Goal: Information Seeking & Learning: Learn about a topic

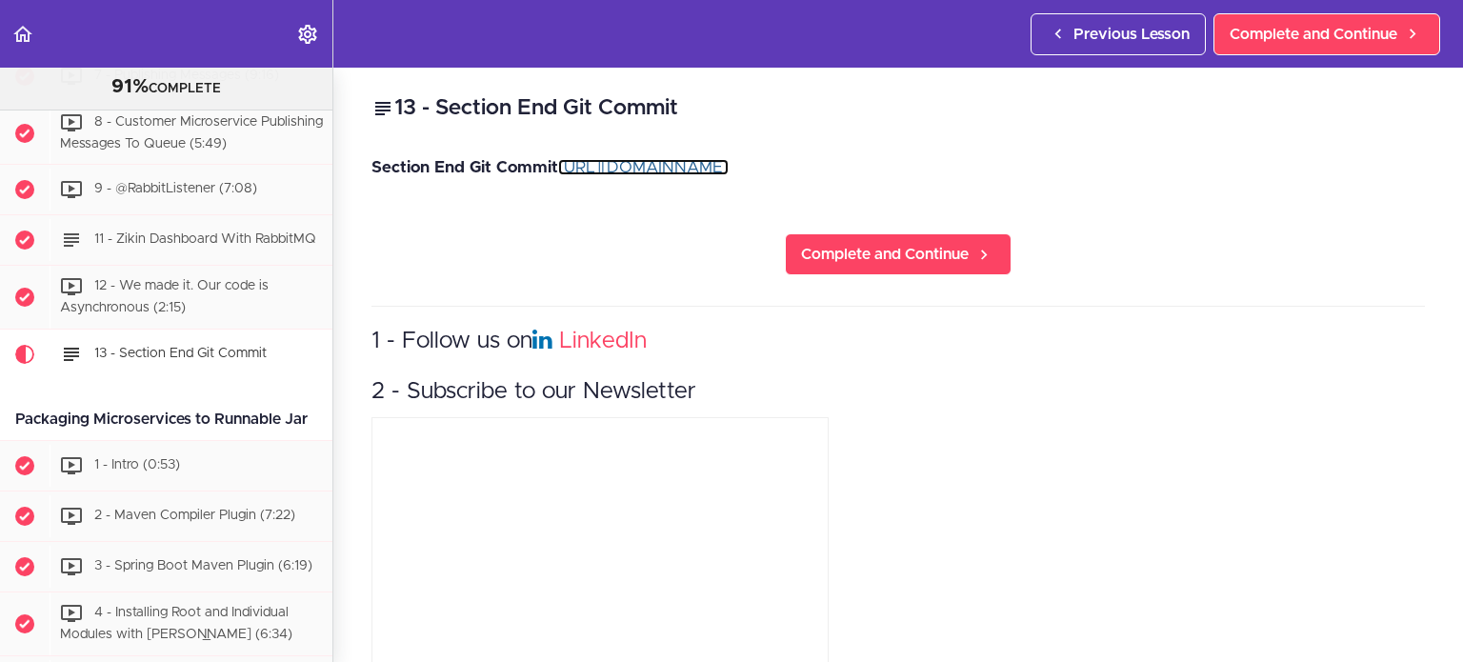
scroll to position [4432, 0]
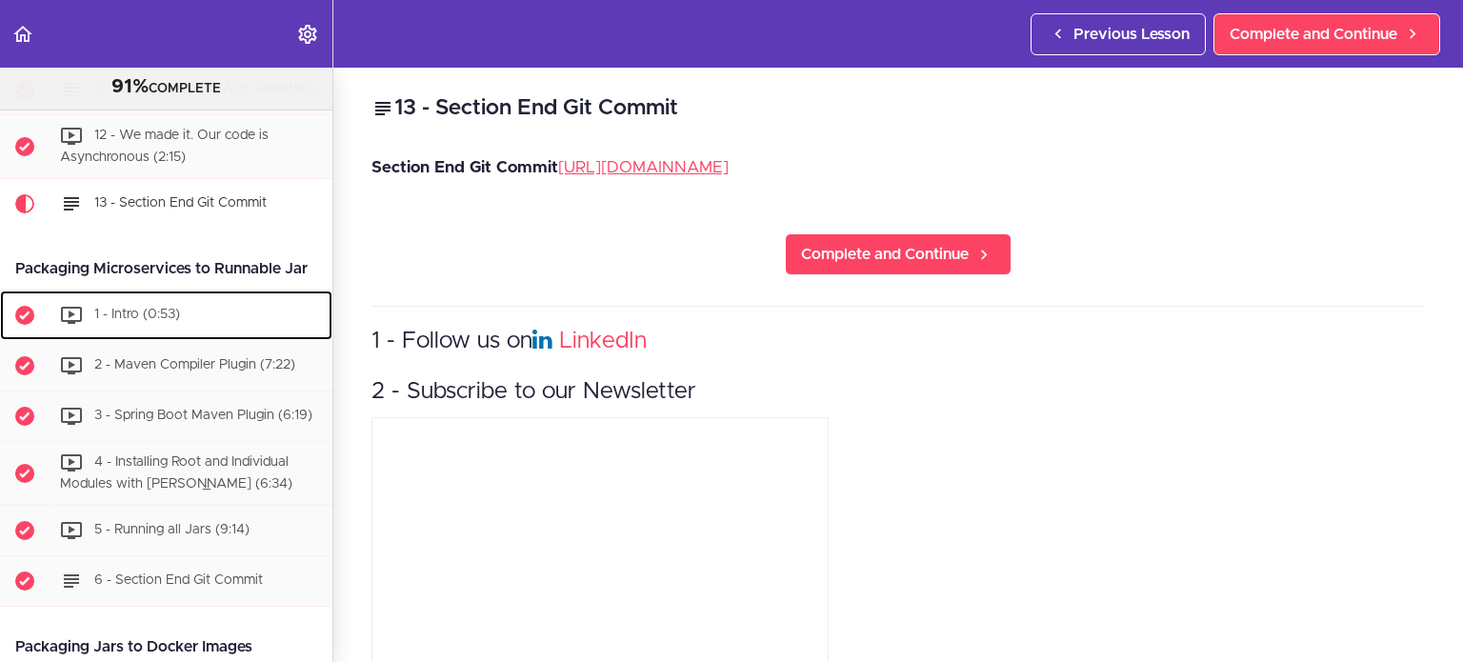
click at [130, 321] on span "1 - Intro (0:53)" at bounding box center [137, 314] width 86 height 13
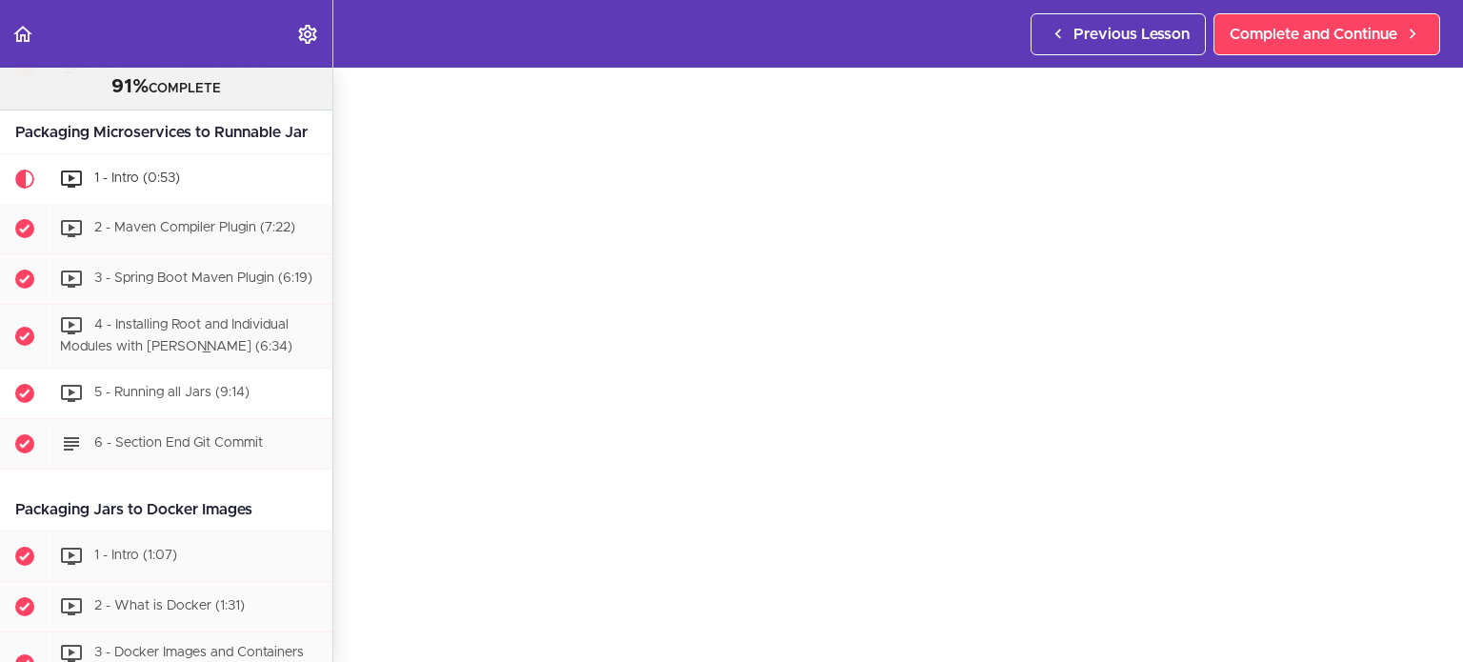
scroll to position [4565, 0]
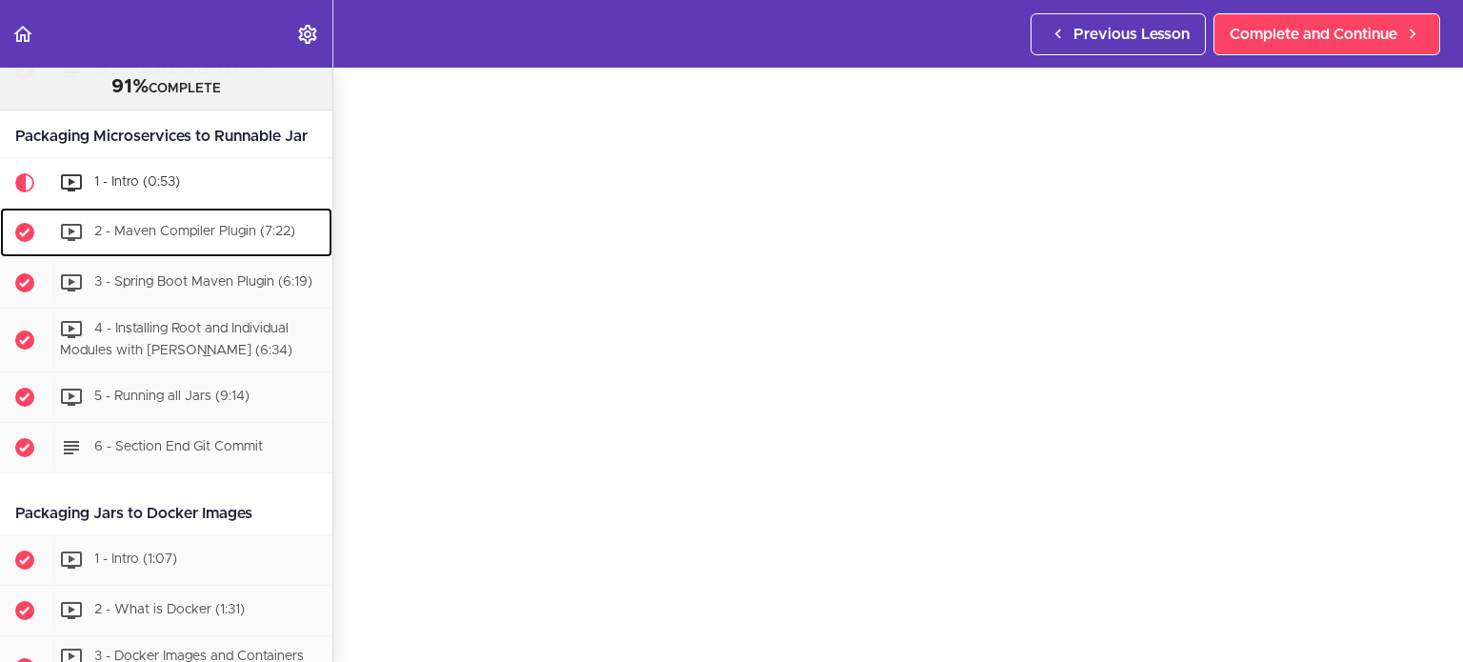
click at [175, 238] on span "2 - Maven Compiler Plugin (7:22)" at bounding box center [194, 231] width 201 height 13
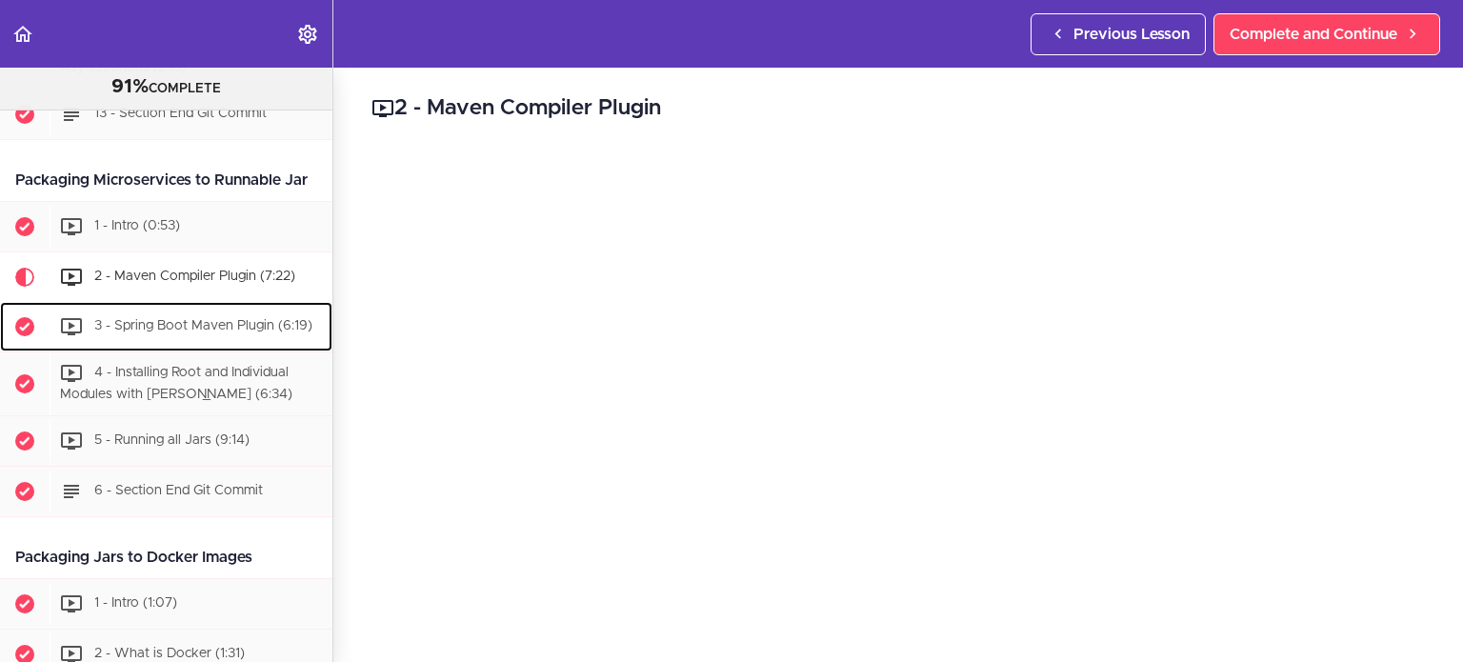
click at [206, 333] on span "3 - Spring Boot Maven Plugin (6:19)" at bounding box center [203, 325] width 218 height 13
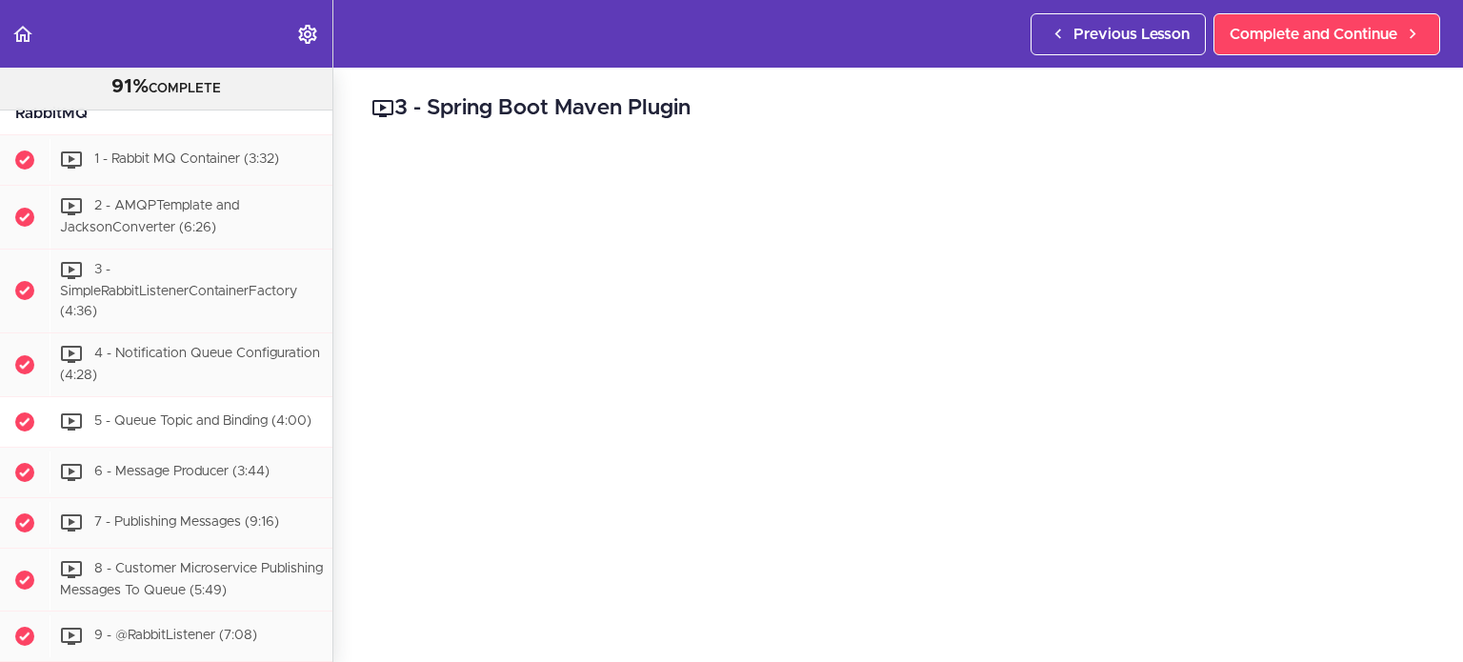
scroll to position [3810, 0]
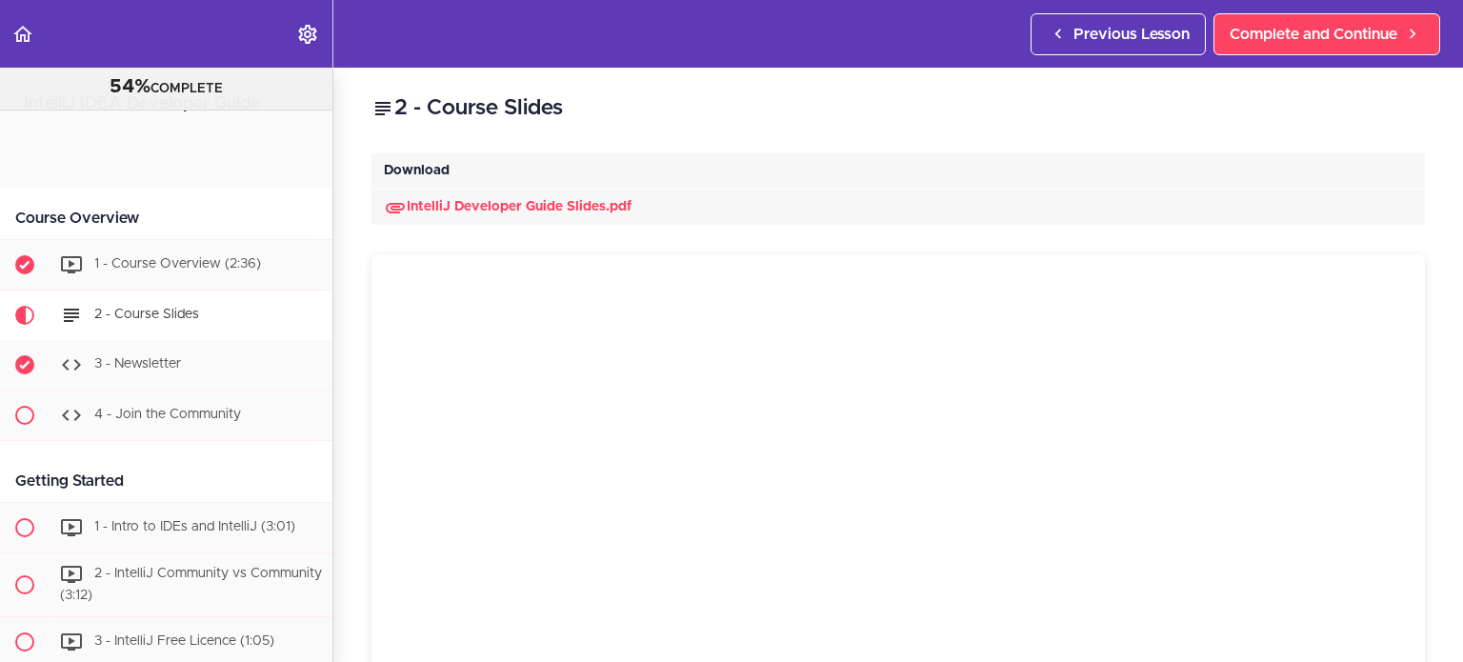
scroll to position [175, 0]
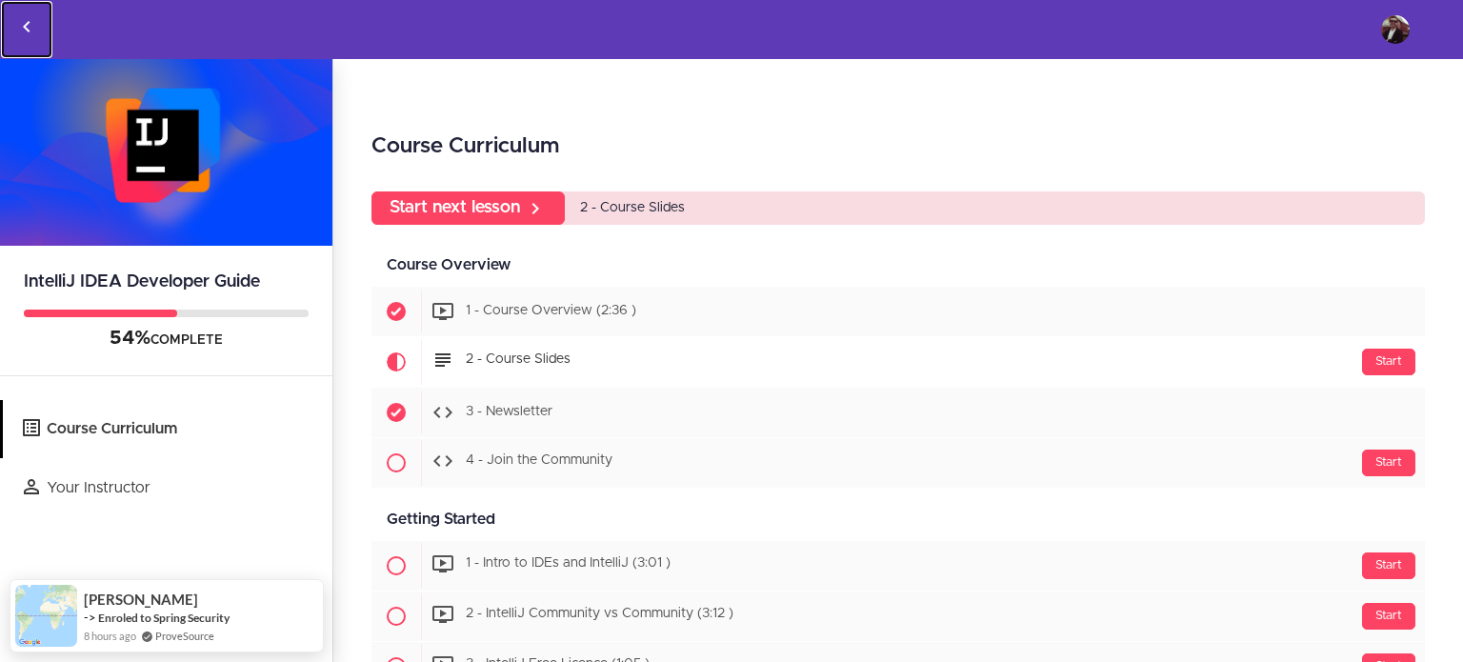
click at [23, 30] on icon "Back to courses" at bounding box center [26, 26] width 23 height 23
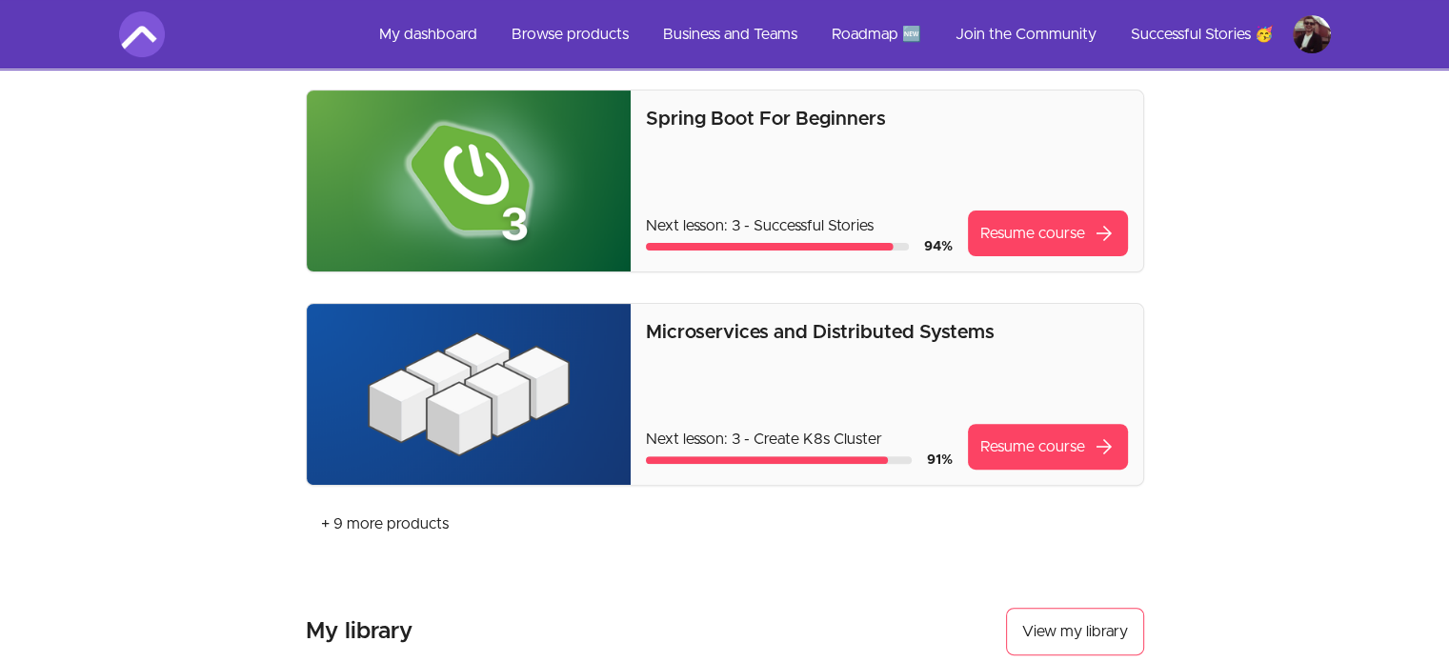
scroll to position [572, 0]
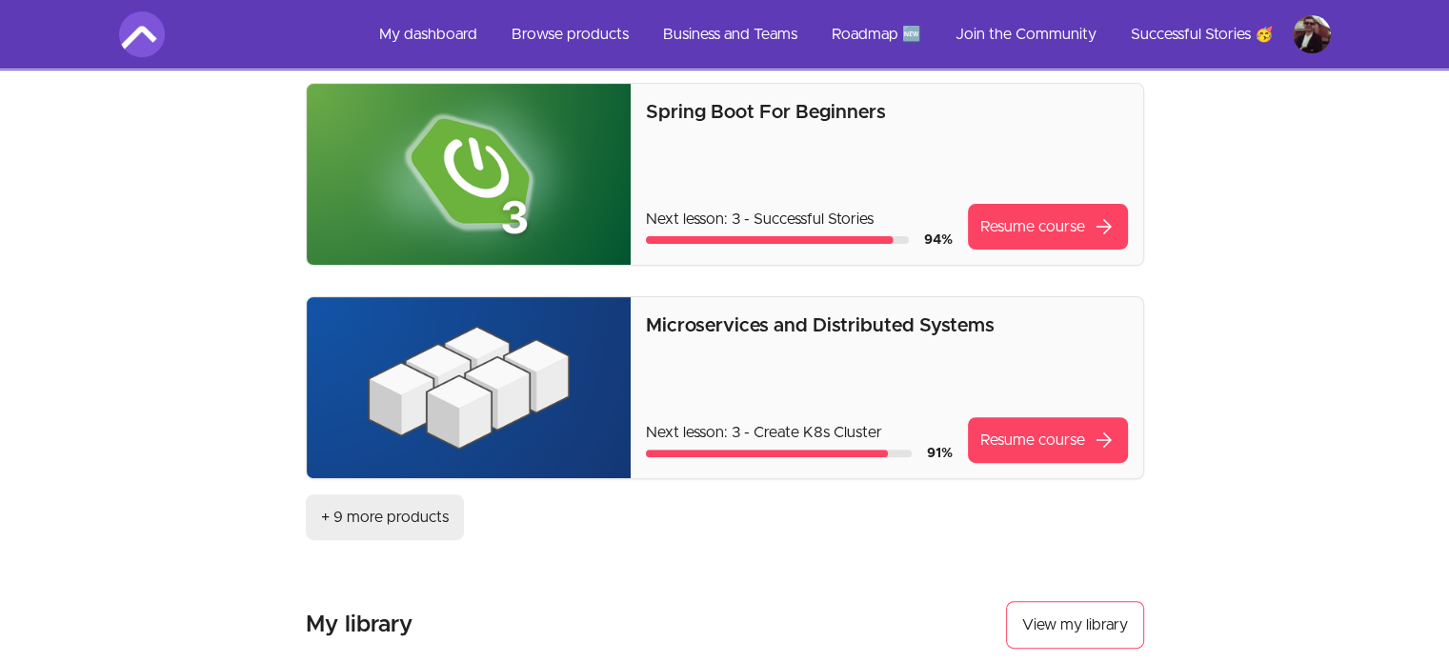
click at [398, 514] on link "+ 9 more products" at bounding box center [385, 517] width 158 height 46
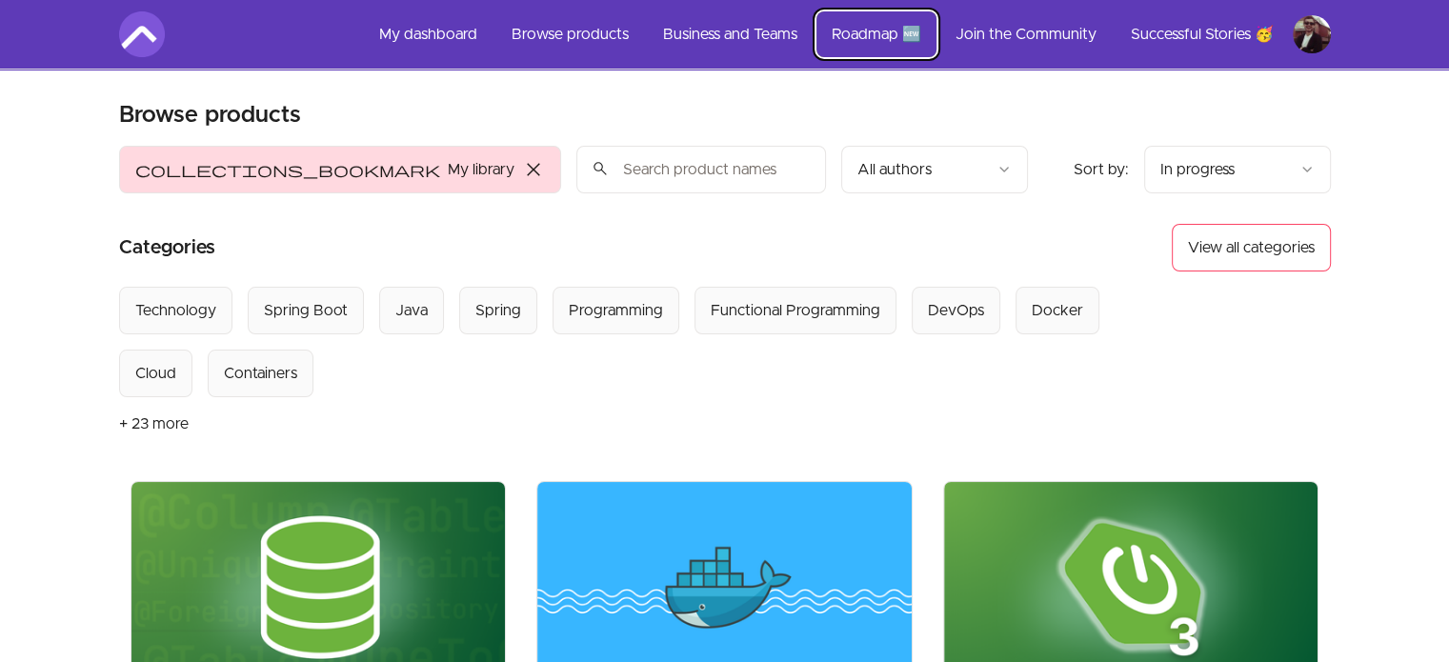
click at [856, 33] on link "Roadmap 🆕" at bounding box center [876, 34] width 120 height 46
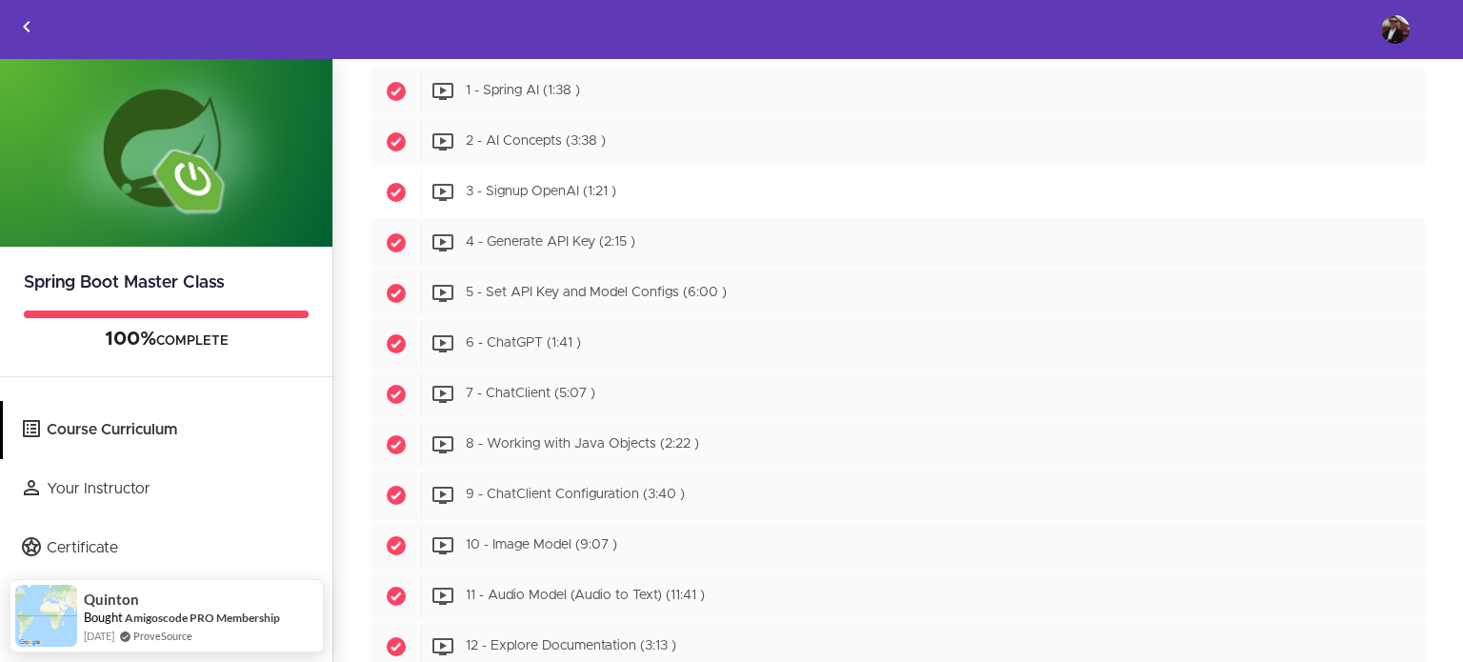
scroll to position [8293, 0]
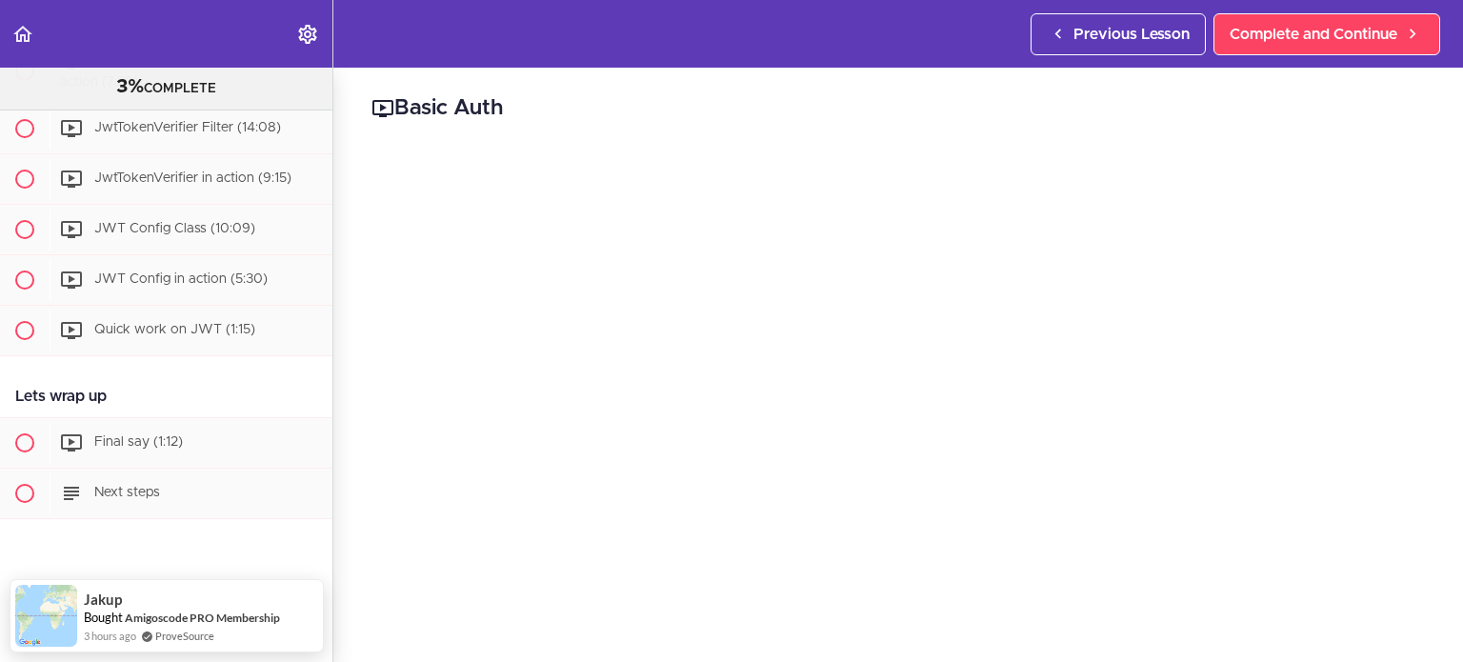
scroll to position [3758, 0]
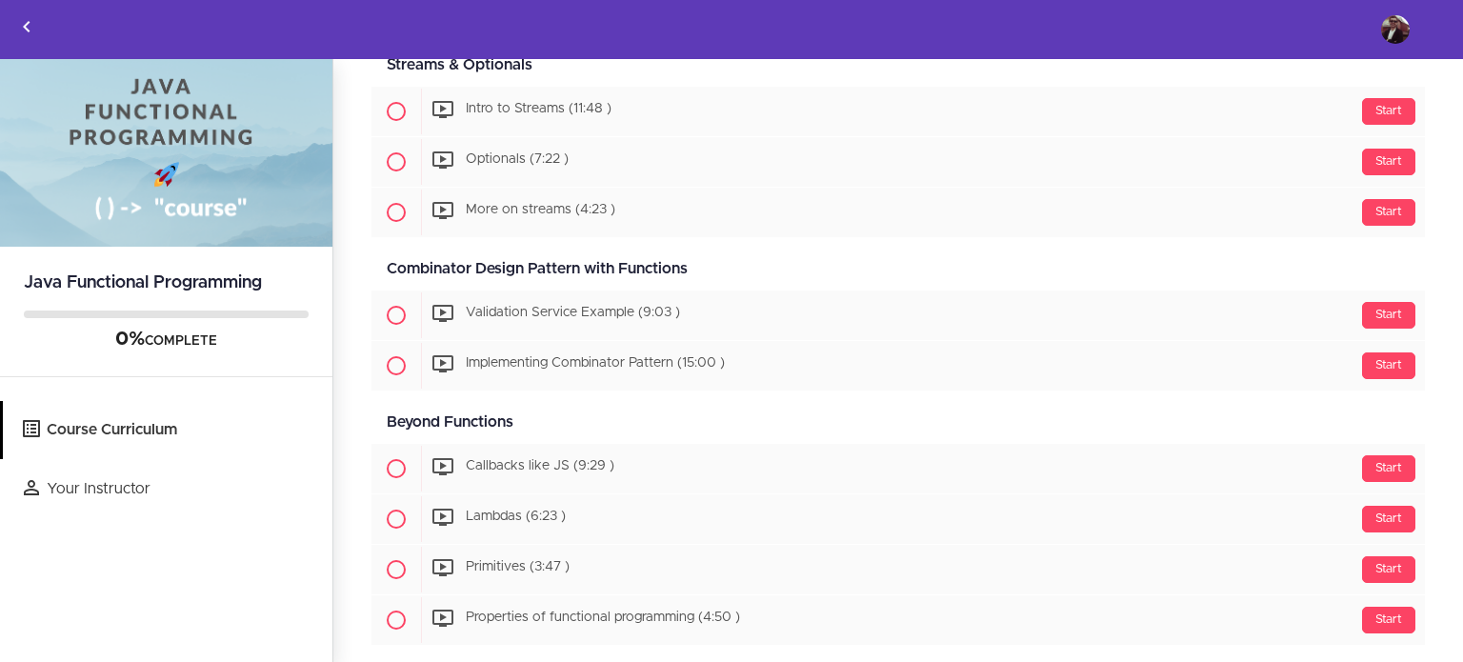
scroll to position [915, 0]
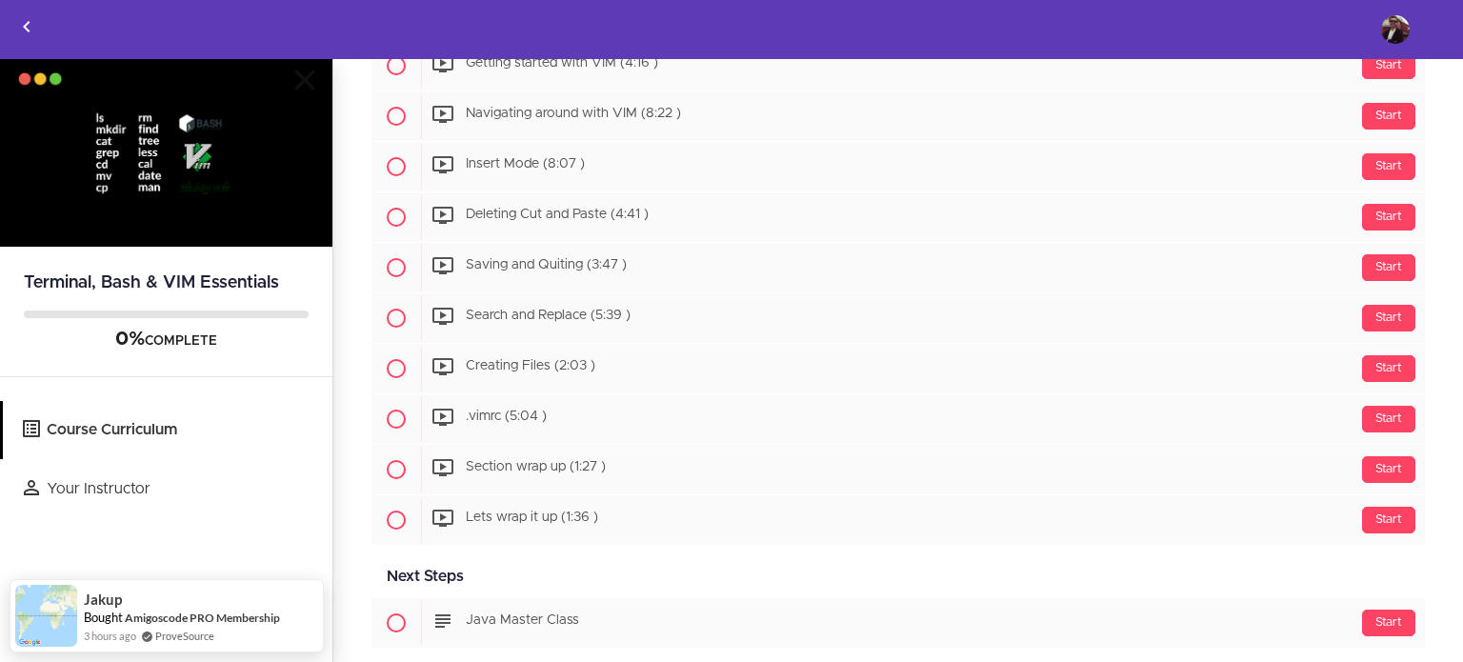
scroll to position [1464, 0]
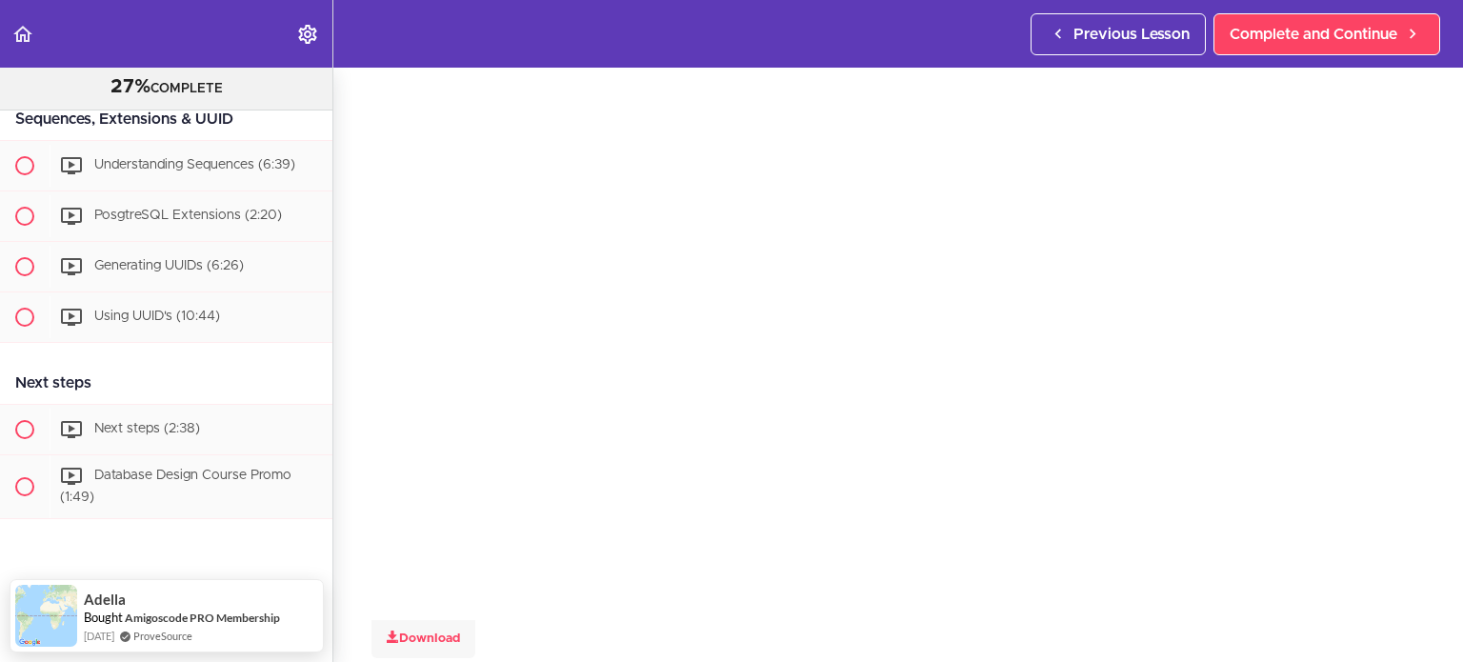
scroll to position [191, 0]
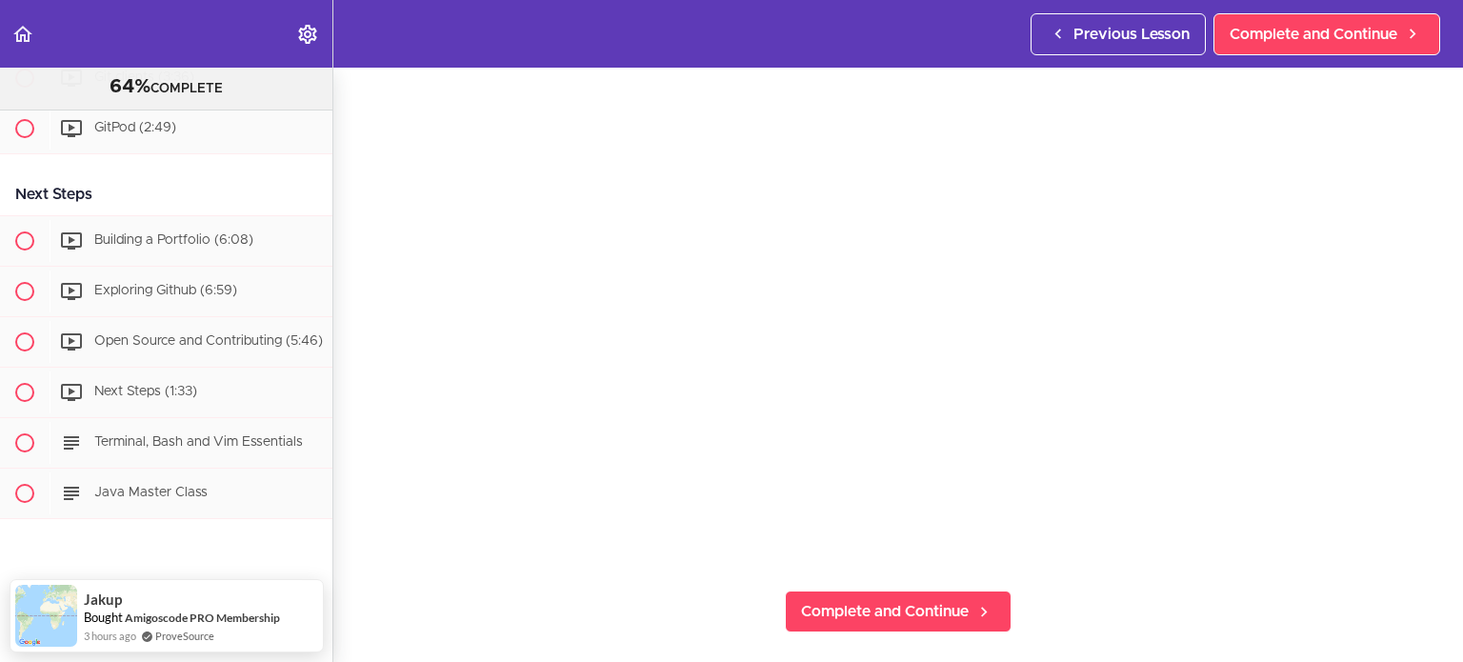
scroll to position [191, 0]
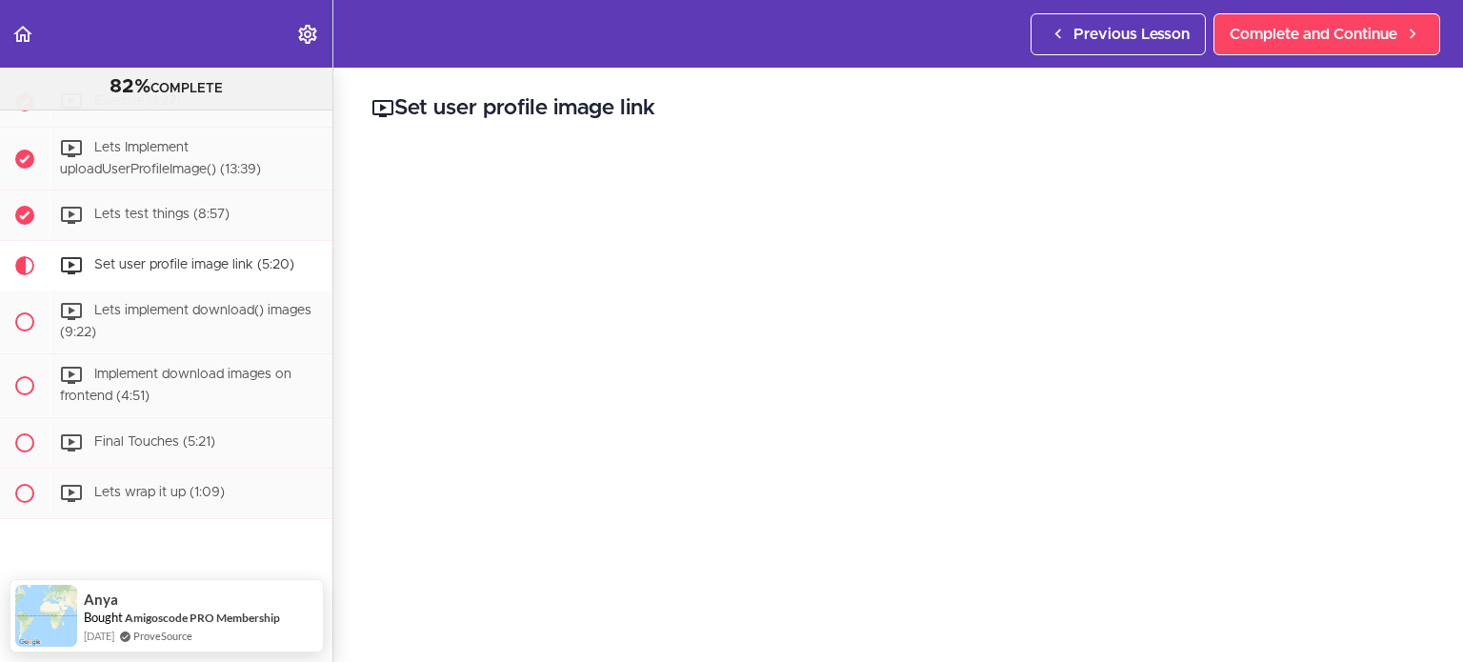
scroll to position [1193, 0]
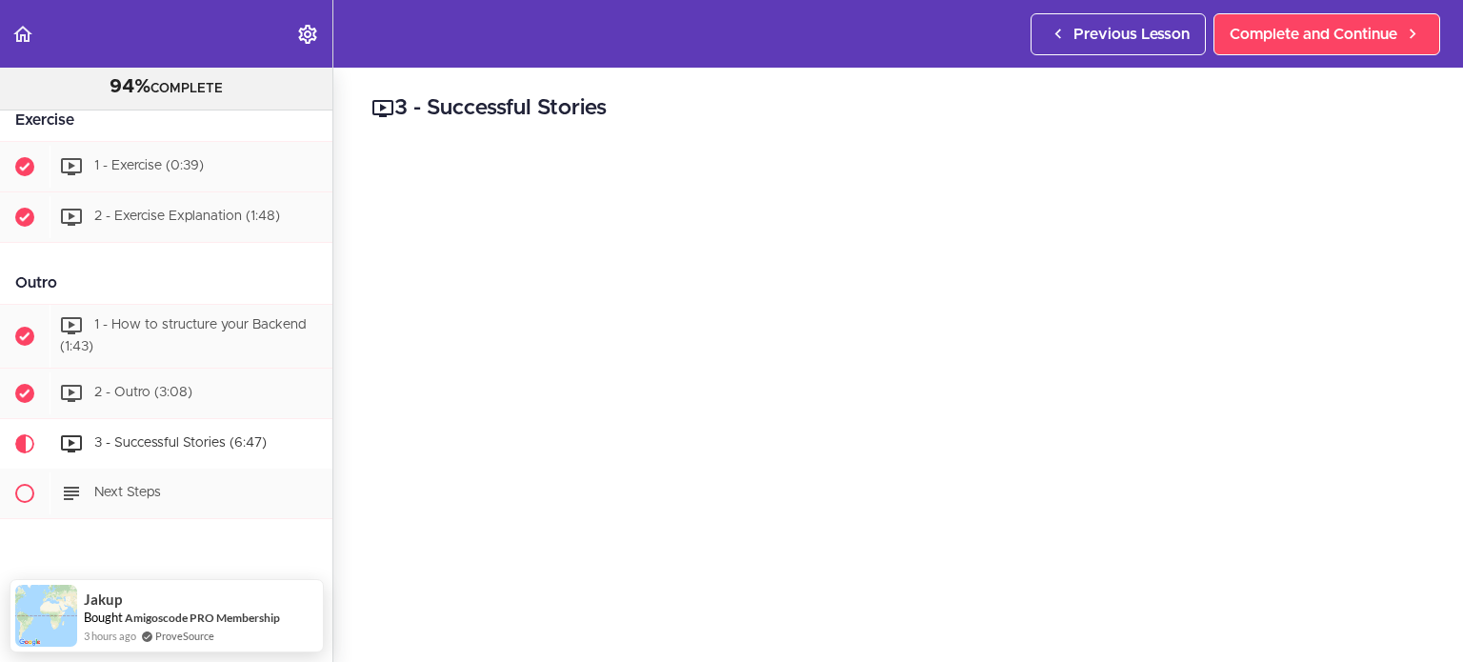
scroll to position [2001, 0]
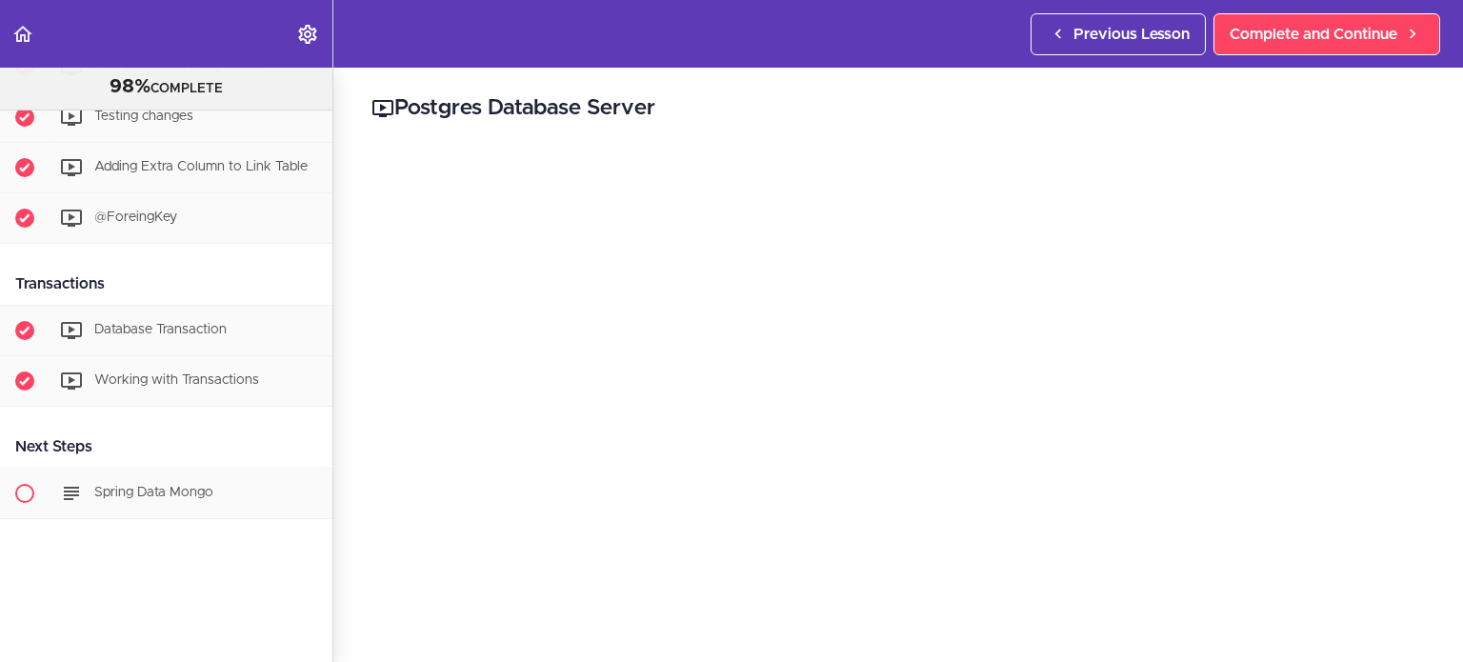
scroll to position [3673, 0]
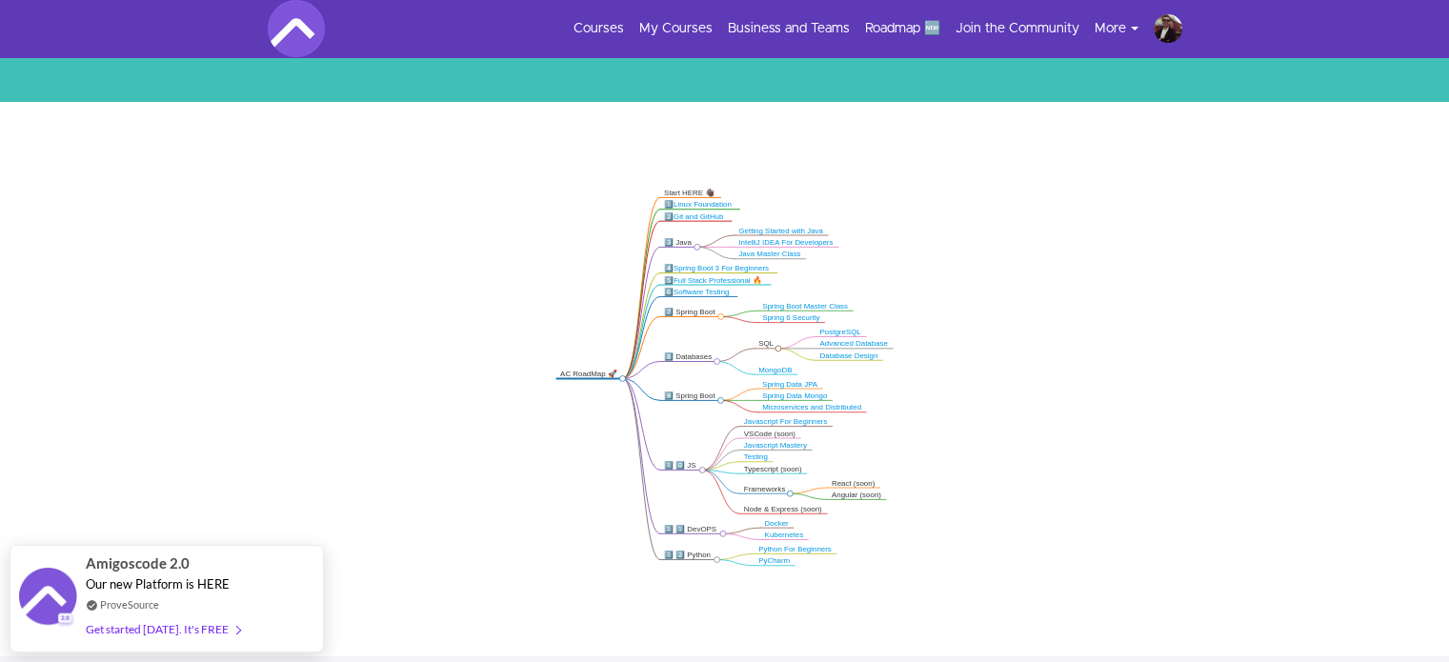
scroll to position [381, 0]
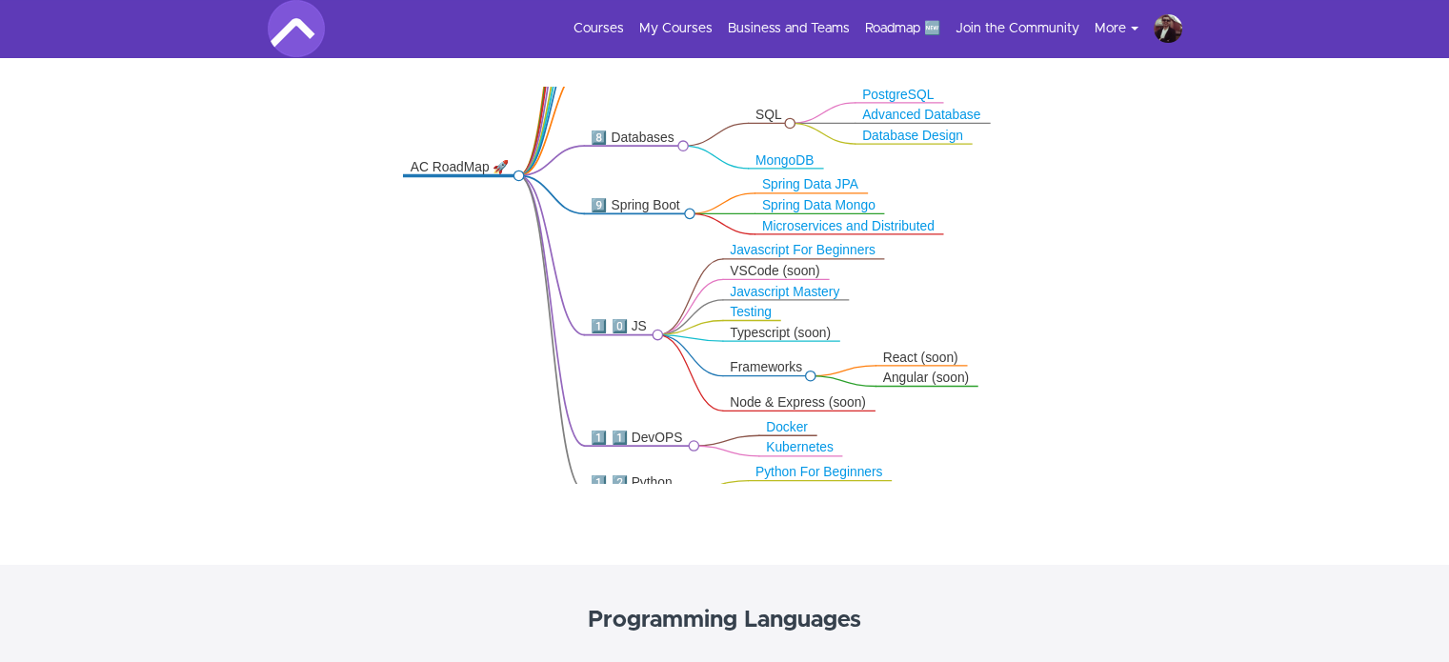
drag, startPoint x: 1134, startPoint y: 357, endPoint x: 1125, endPoint y: 200, distance: 157.4
click at [1125, 200] on icon ".markmap{font:300 16px/20px sans-serif}.markmap-link{fill:none}.markmap-node>ci…" at bounding box center [724, 285] width 1449 height 397
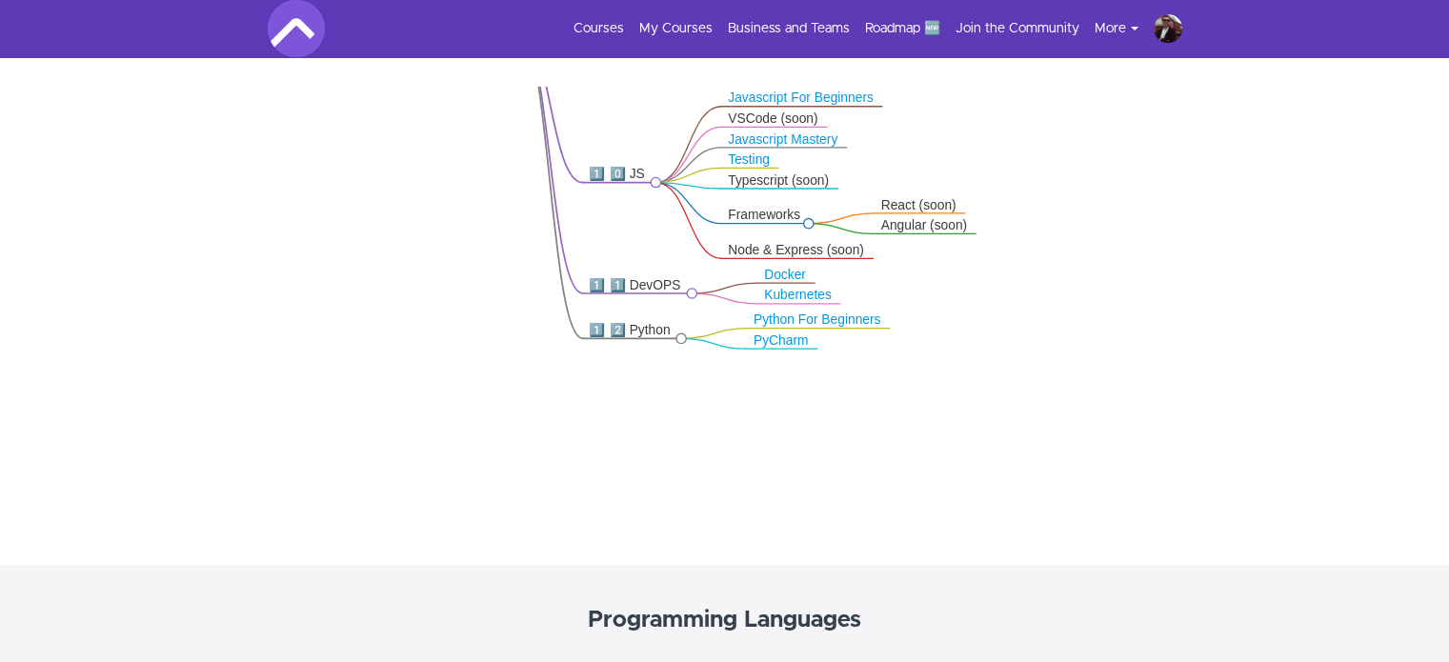
drag, startPoint x: 1140, startPoint y: 313, endPoint x: 1139, endPoint y: 161, distance: 152.4
click at [1139, 161] on icon ".markmap{font:300 16px/20px sans-serif}.markmap-link{fill:none}.markmap-node>ci…" at bounding box center [724, 285] width 1449 height 397
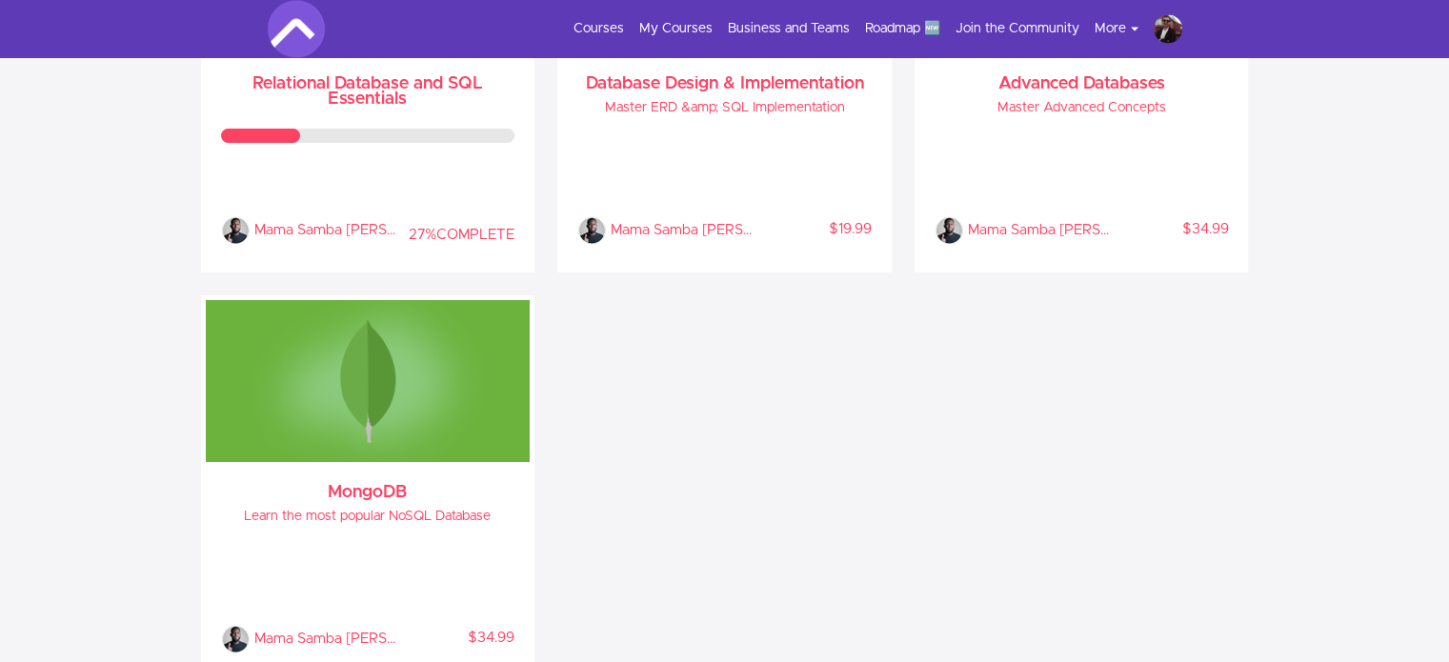
scroll to position [3061, 0]
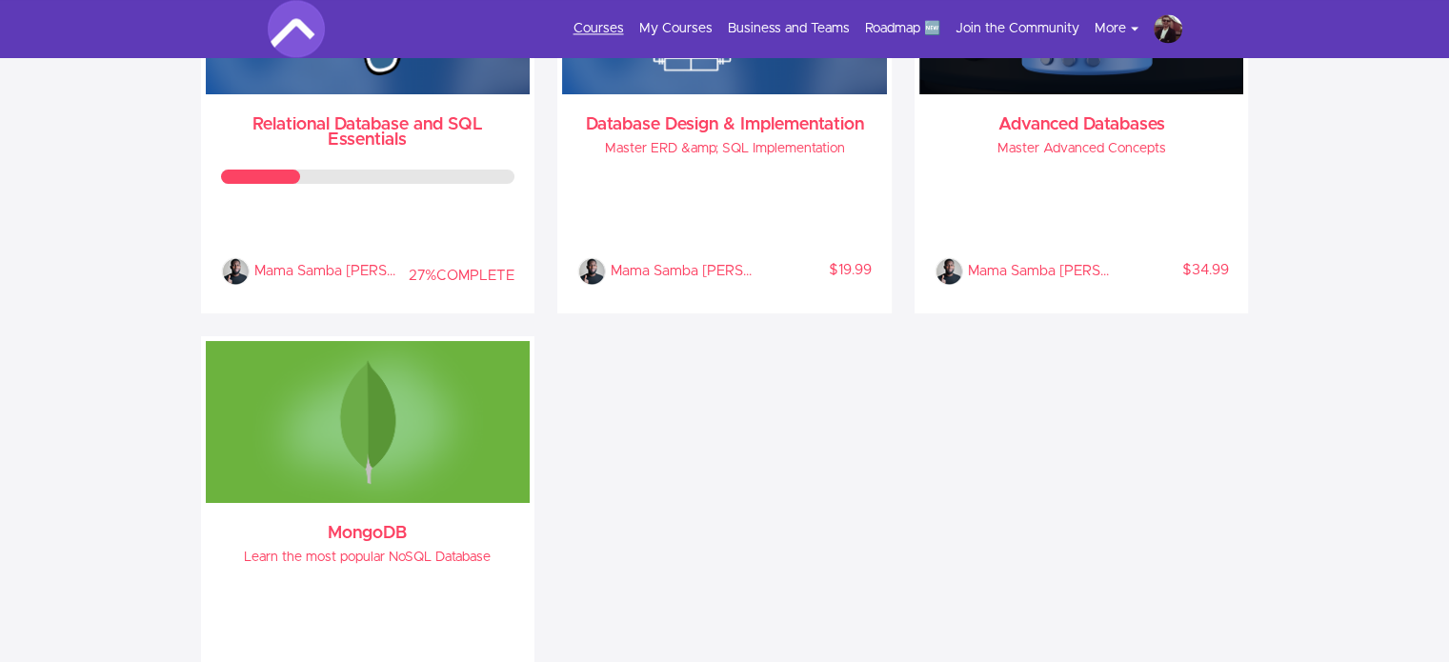
click at [608, 22] on link "Courses" at bounding box center [599, 28] width 50 height 19
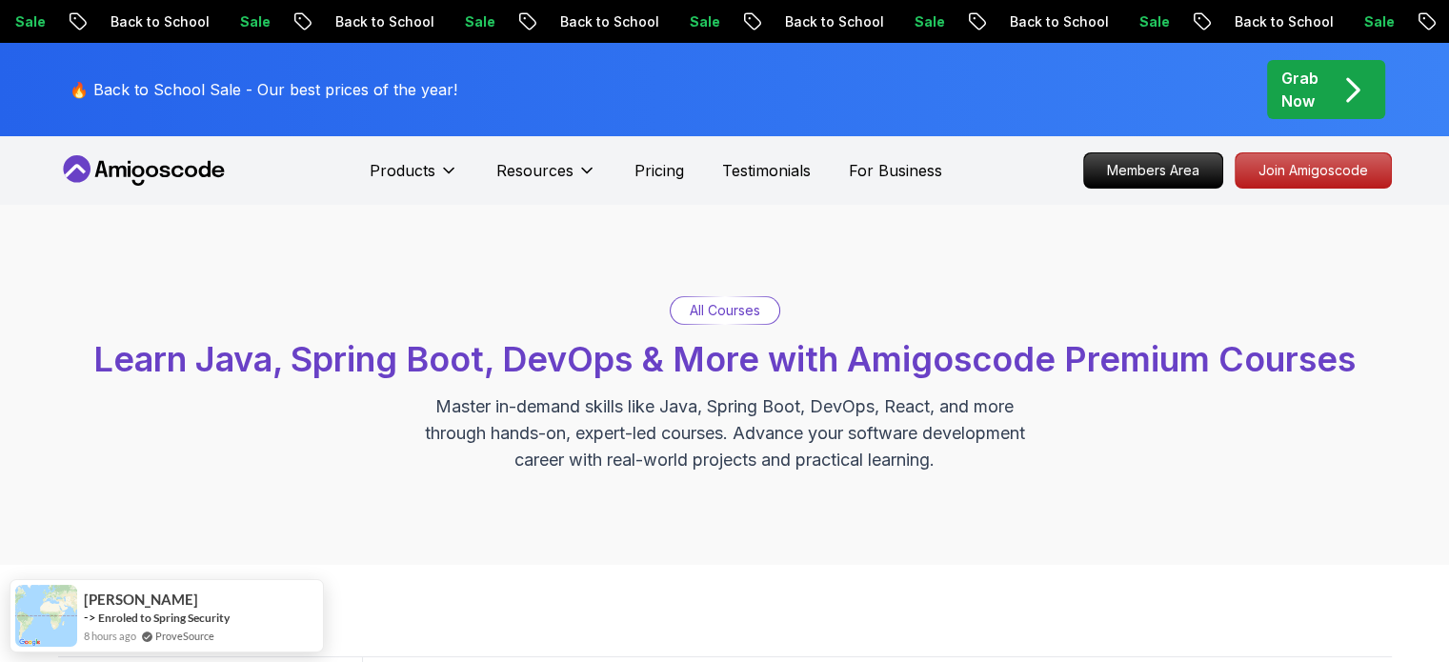
click at [168, 172] on icon at bounding box center [164, 171] width 10 height 11
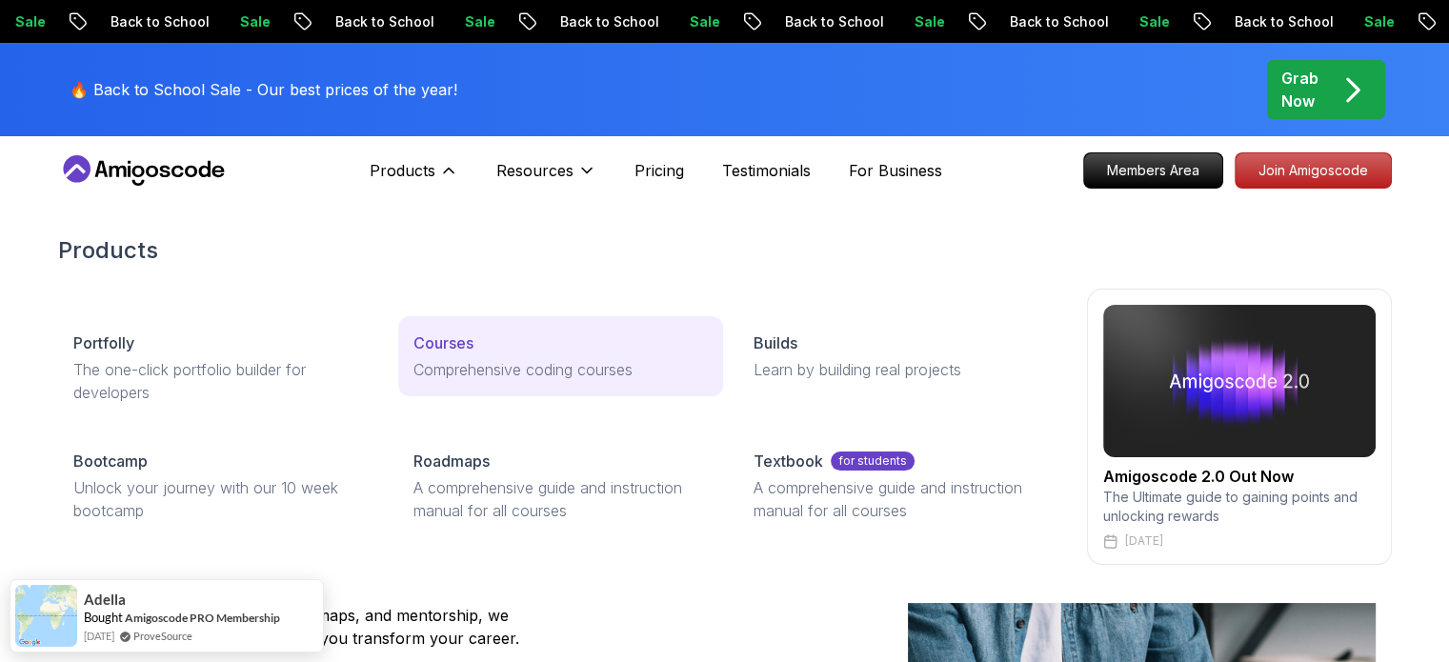
click at [438, 339] on p "Courses" at bounding box center [443, 343] width 60 height 23
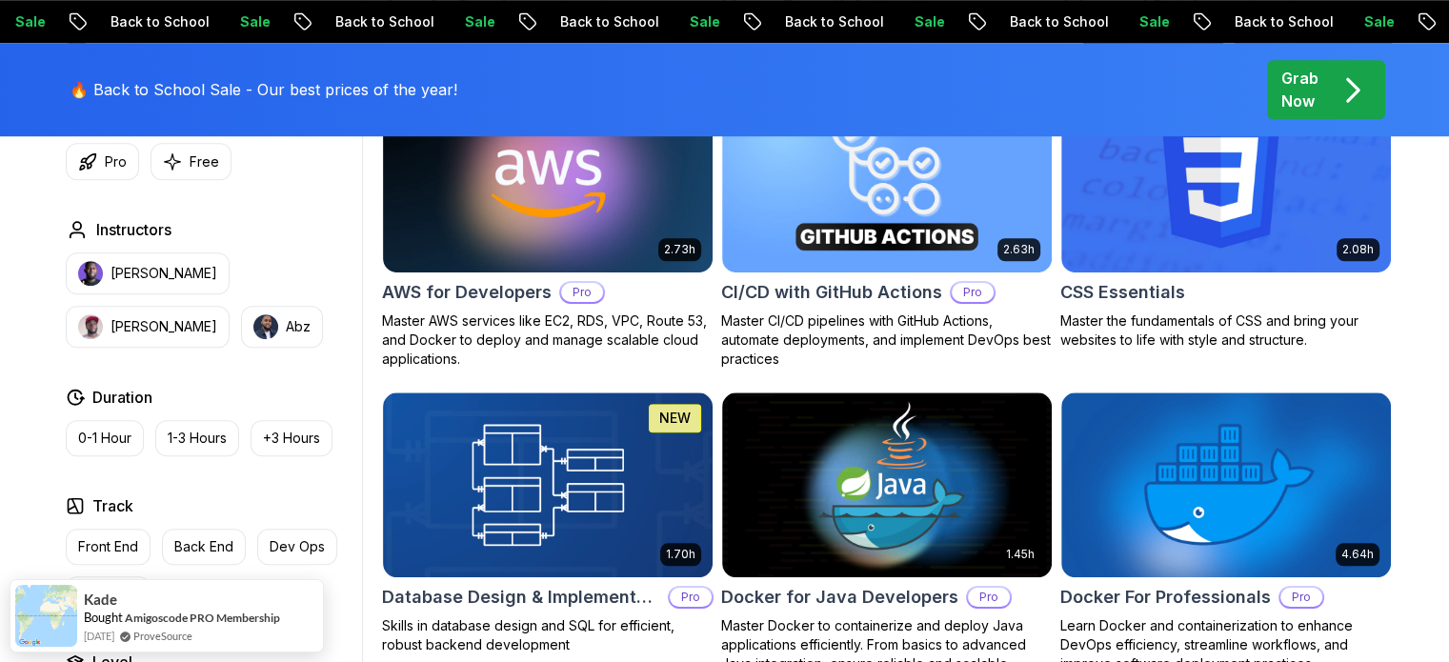
scroll to position [1524, 0]
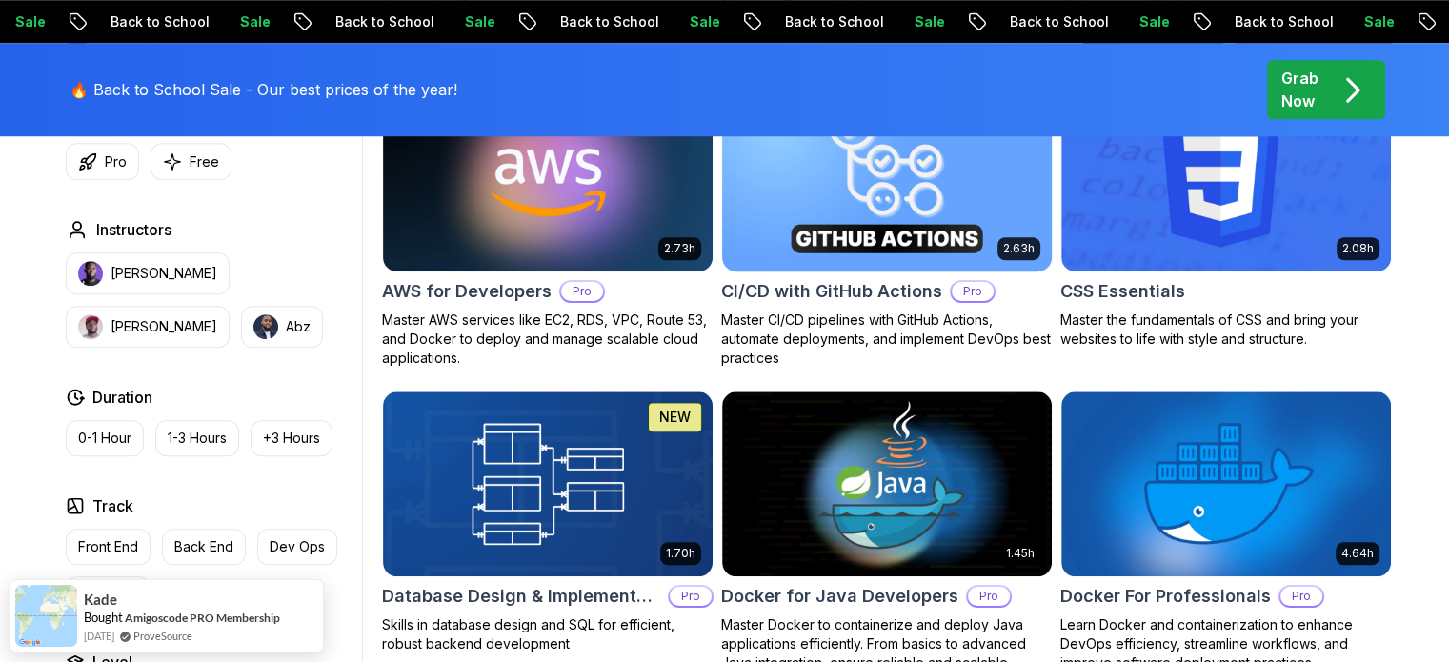
click at [960, 287] on p "Pro" at bounding box center [973, 291] width 42 height 19
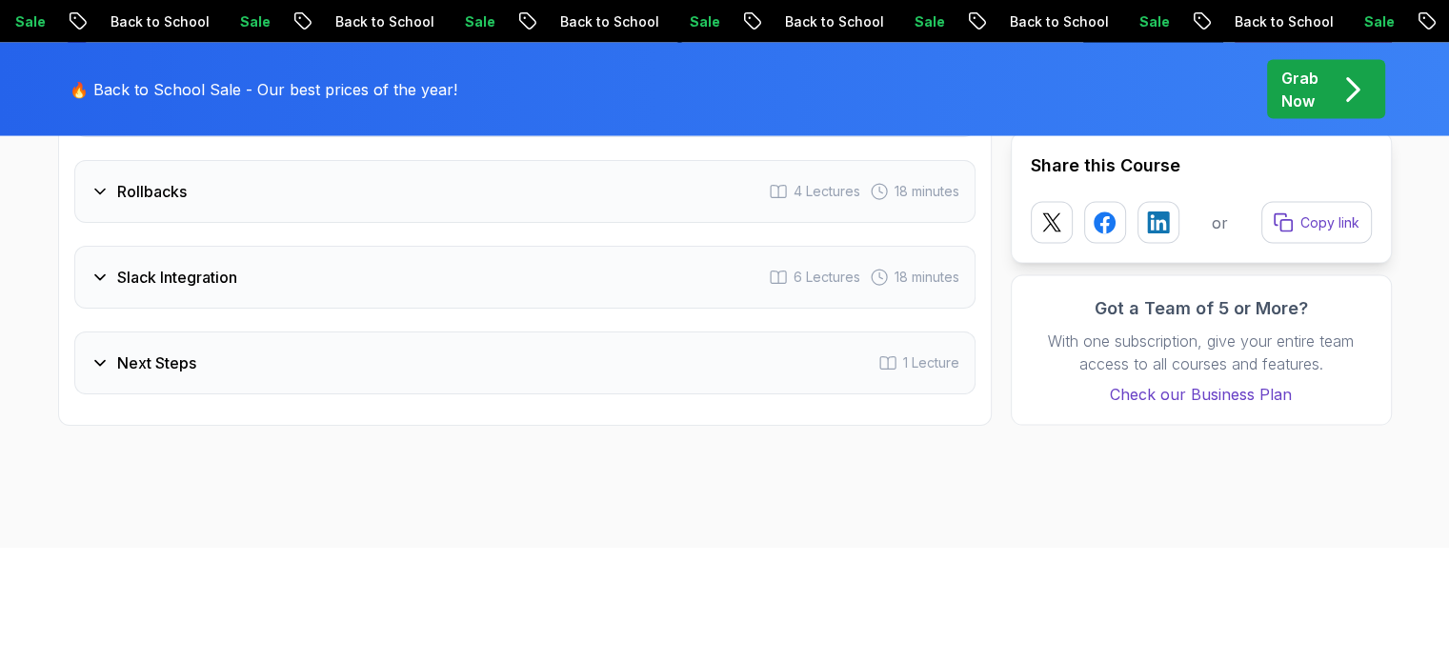
scroll to position [4001, 0]
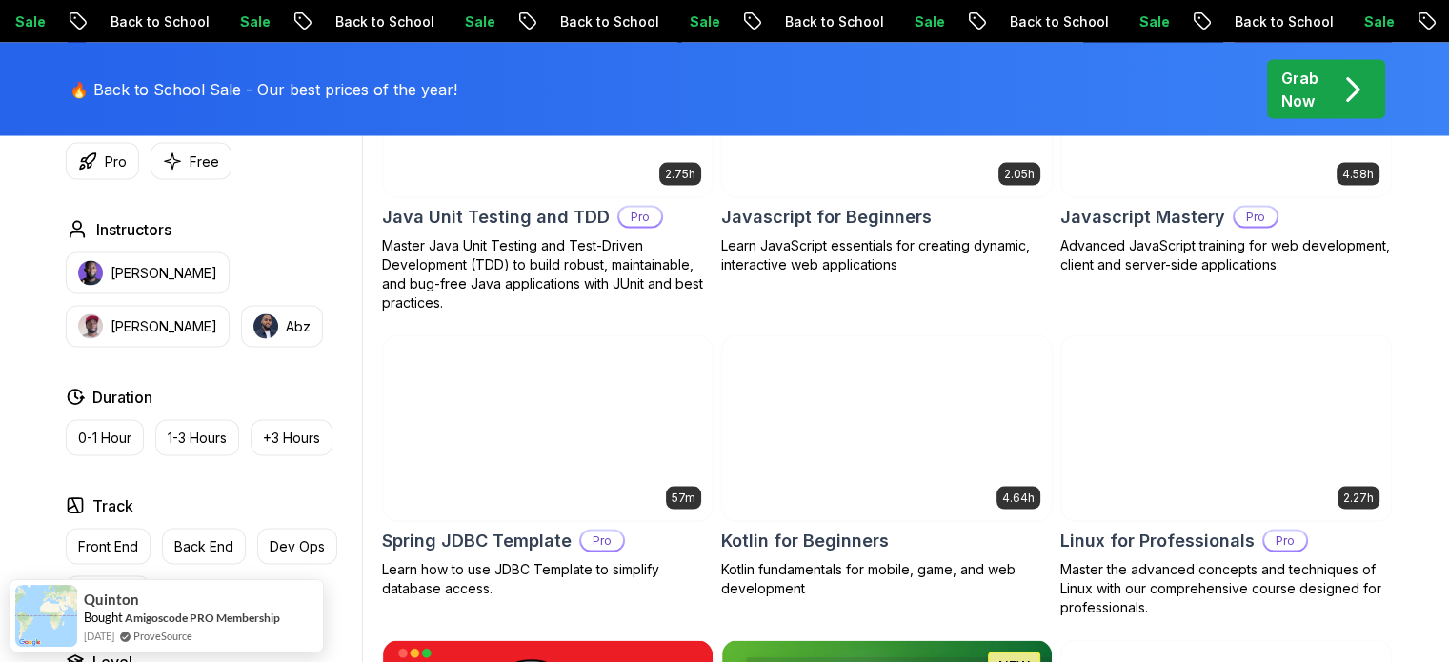
scroll to position [3716, 0]
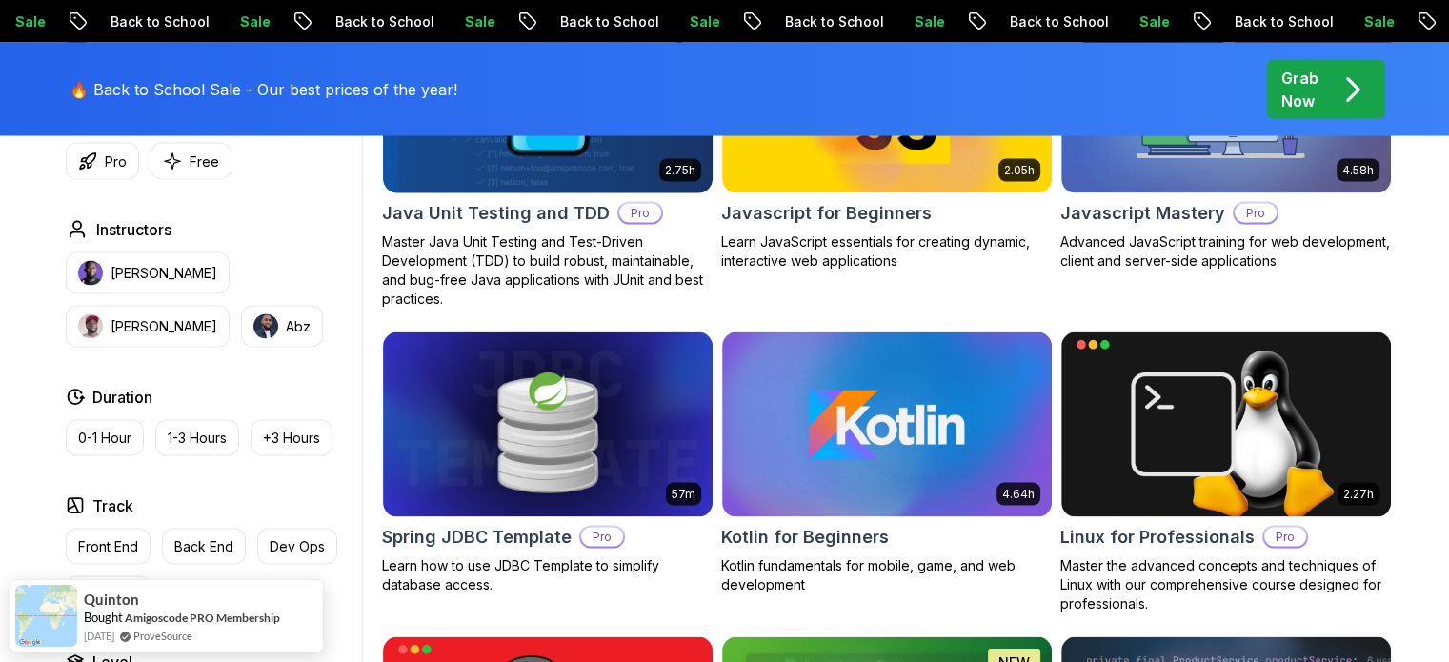
click at [489, 205] on h2 "Java Unit Testing and TDD" at bounding box center [496, 213] width 228 height 27
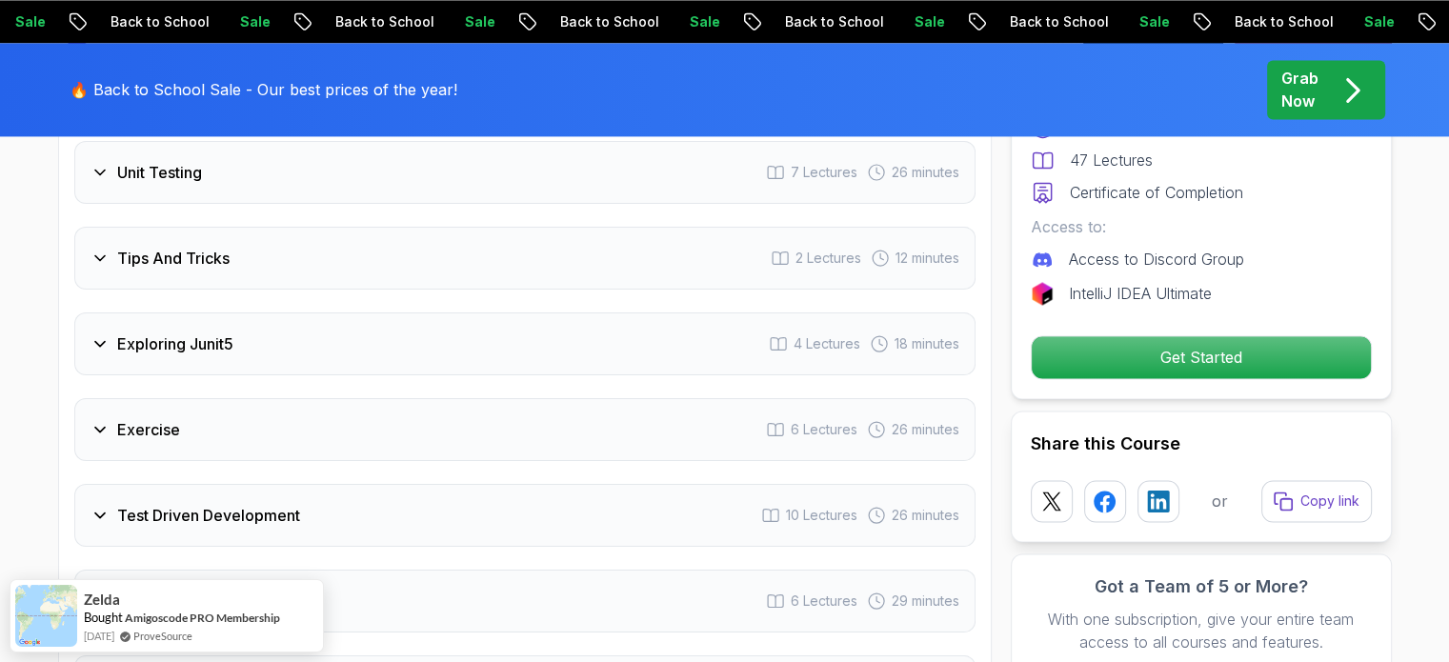
scroll to position [2858, 0]
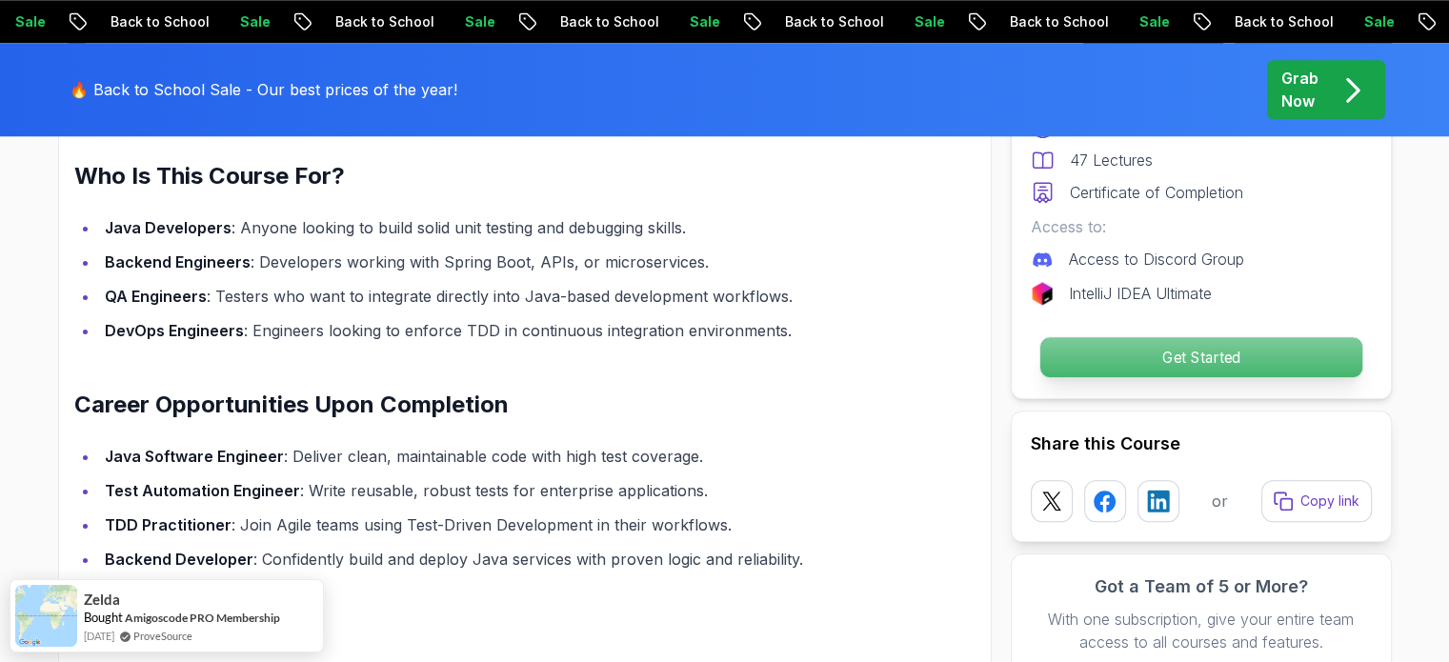
click at [1235, 366] on p "Get Started" at bounding box center [1200, 357] width 322 height 40
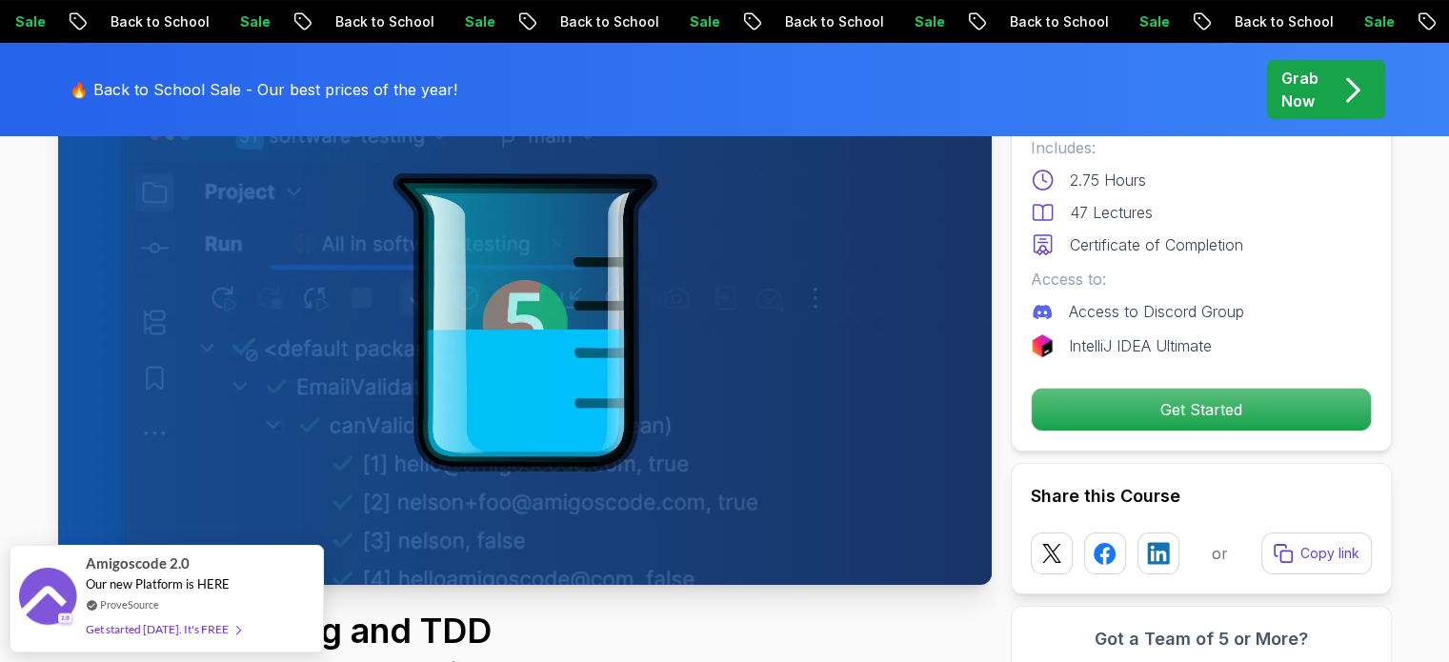
scroll to position [0, 0]
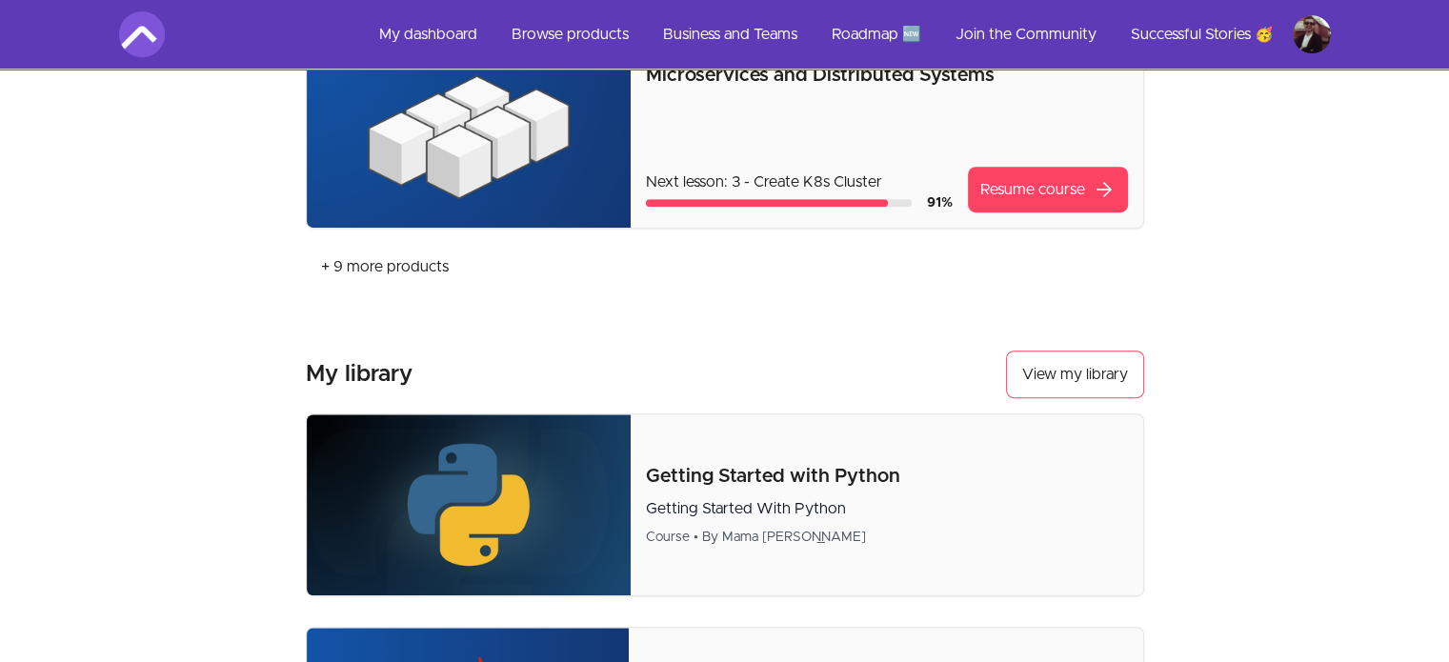
scroll to position [762, 0]
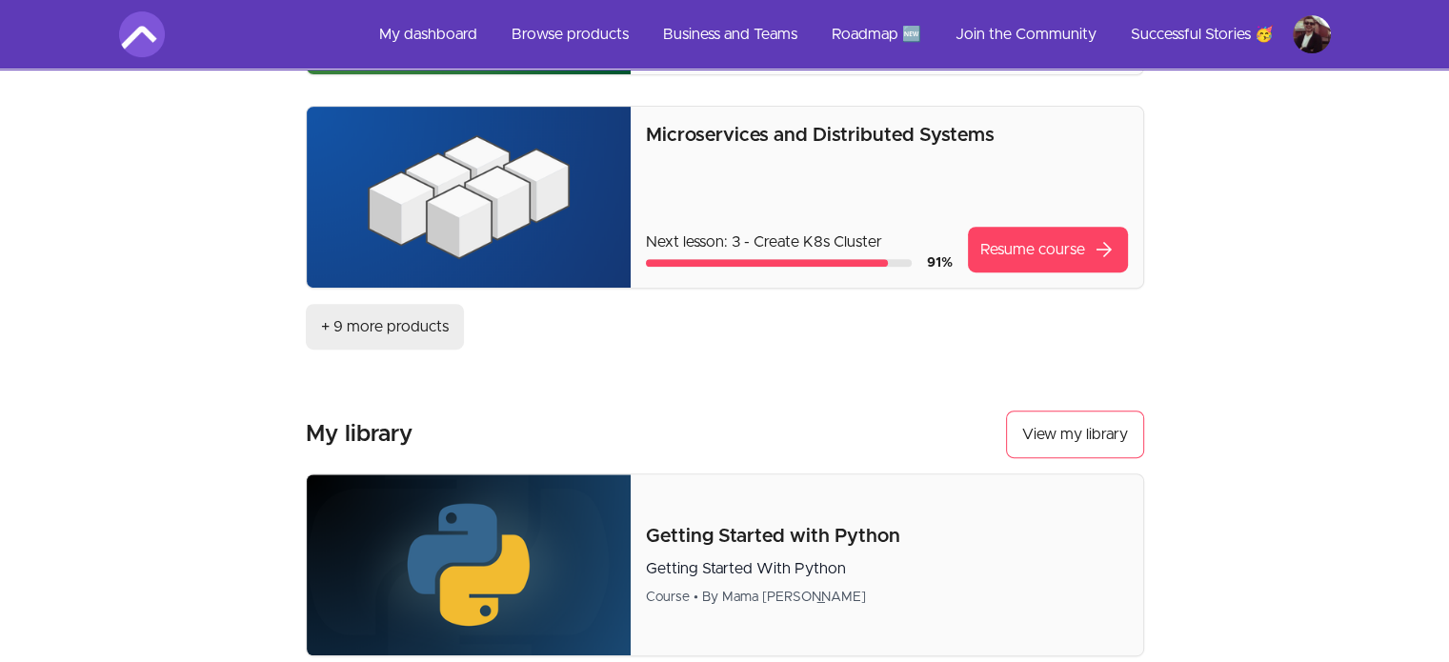
click at [377, 323] on link "+ 9 more products" at bounding box center [385, 327] width 158 height 46
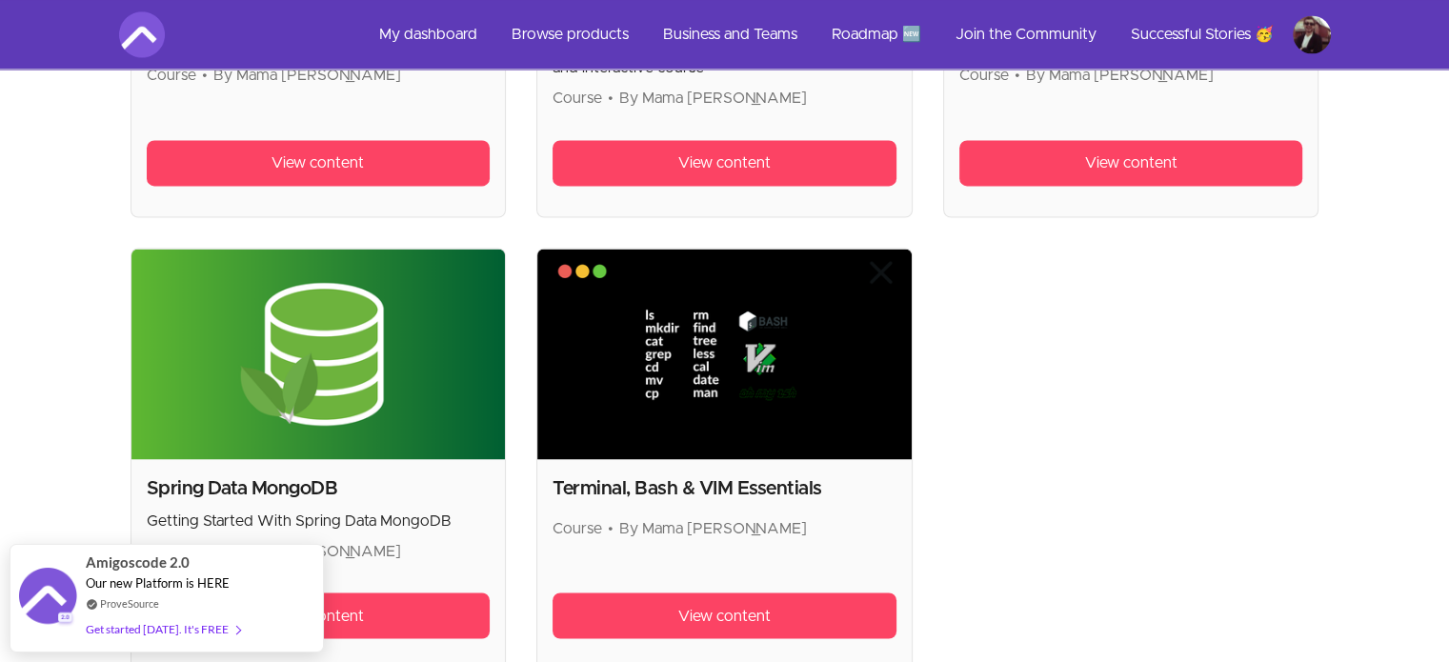
scroll to position [3167, 0]
